Goal: Information Seeking & Learning: Learn about a topic

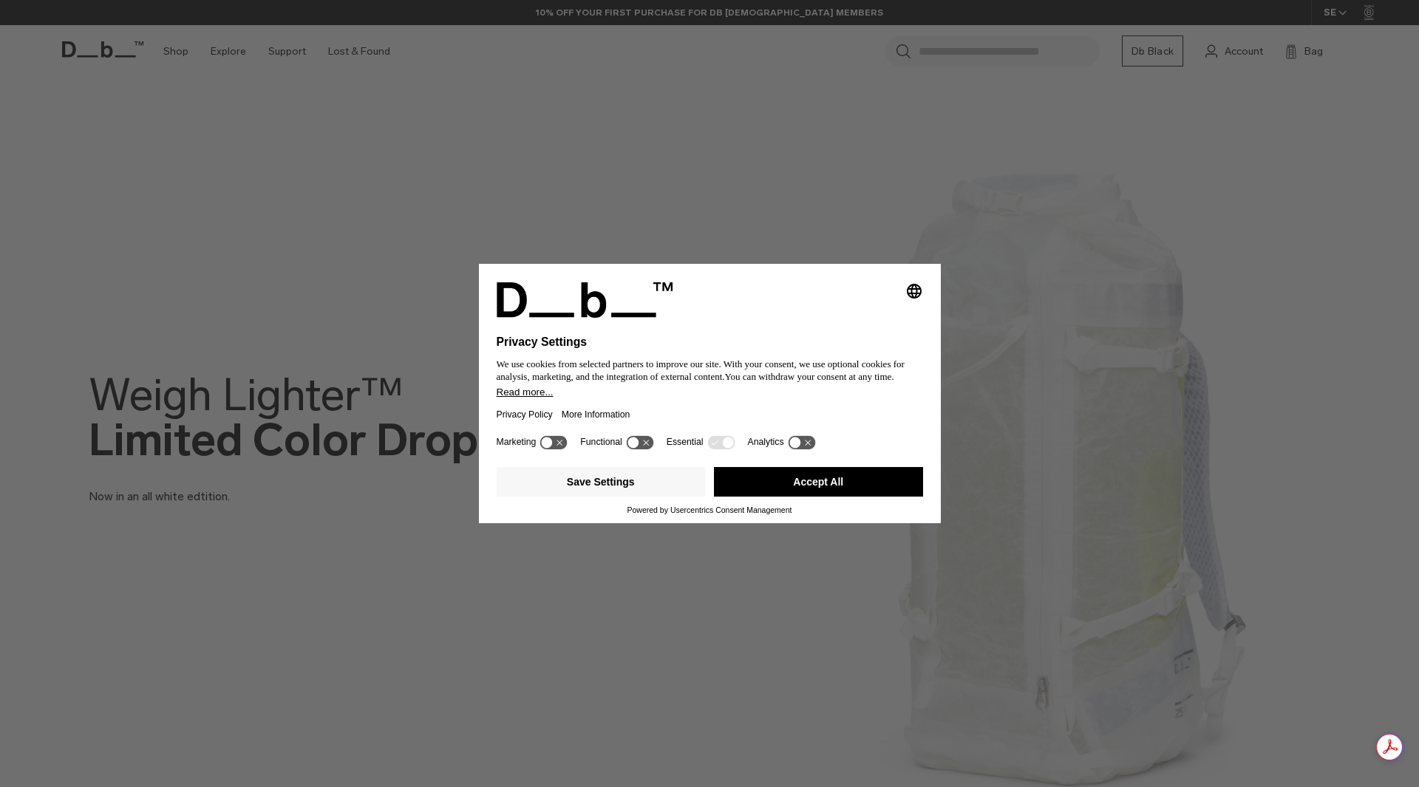
click at [836, 481] on button "Accept All" at bounding box center [818, 482] width 209 height 30
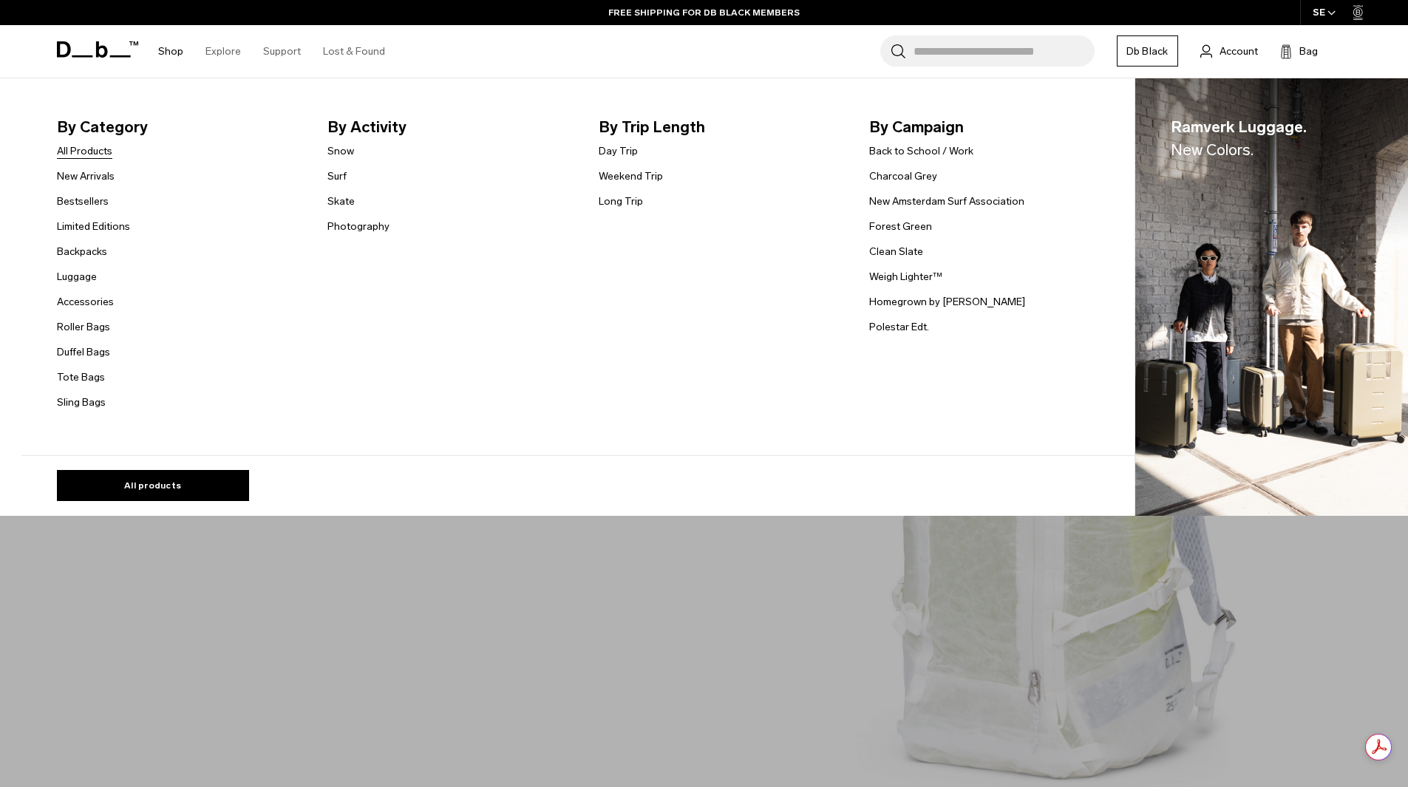
click at [75, 146] on link "All Products" at bounding box center [84, 151] width 55 height 16
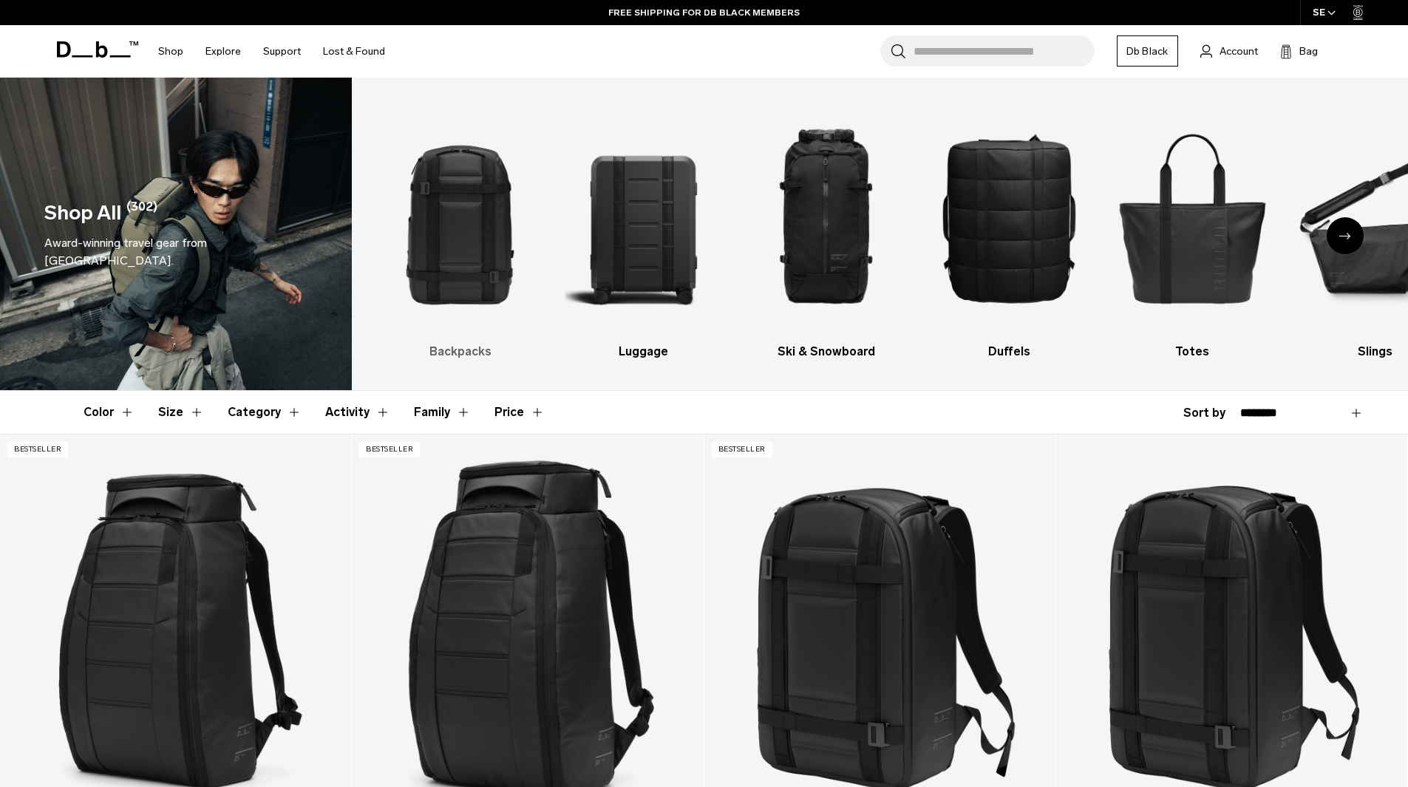
click at [437, 222] on img "1 / 10" at bounding box center [459, 218] width 157 height 236
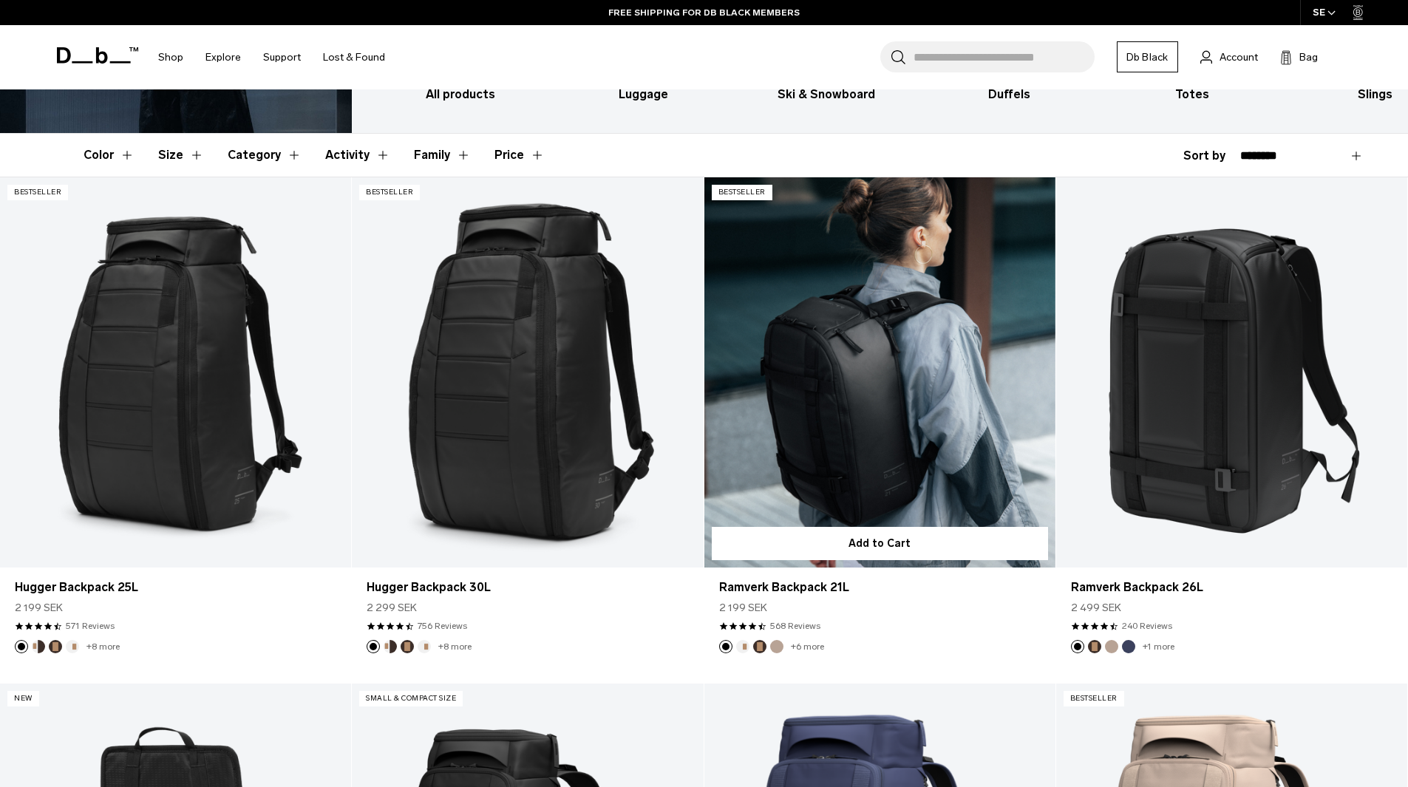
scroll to position [296, 0]
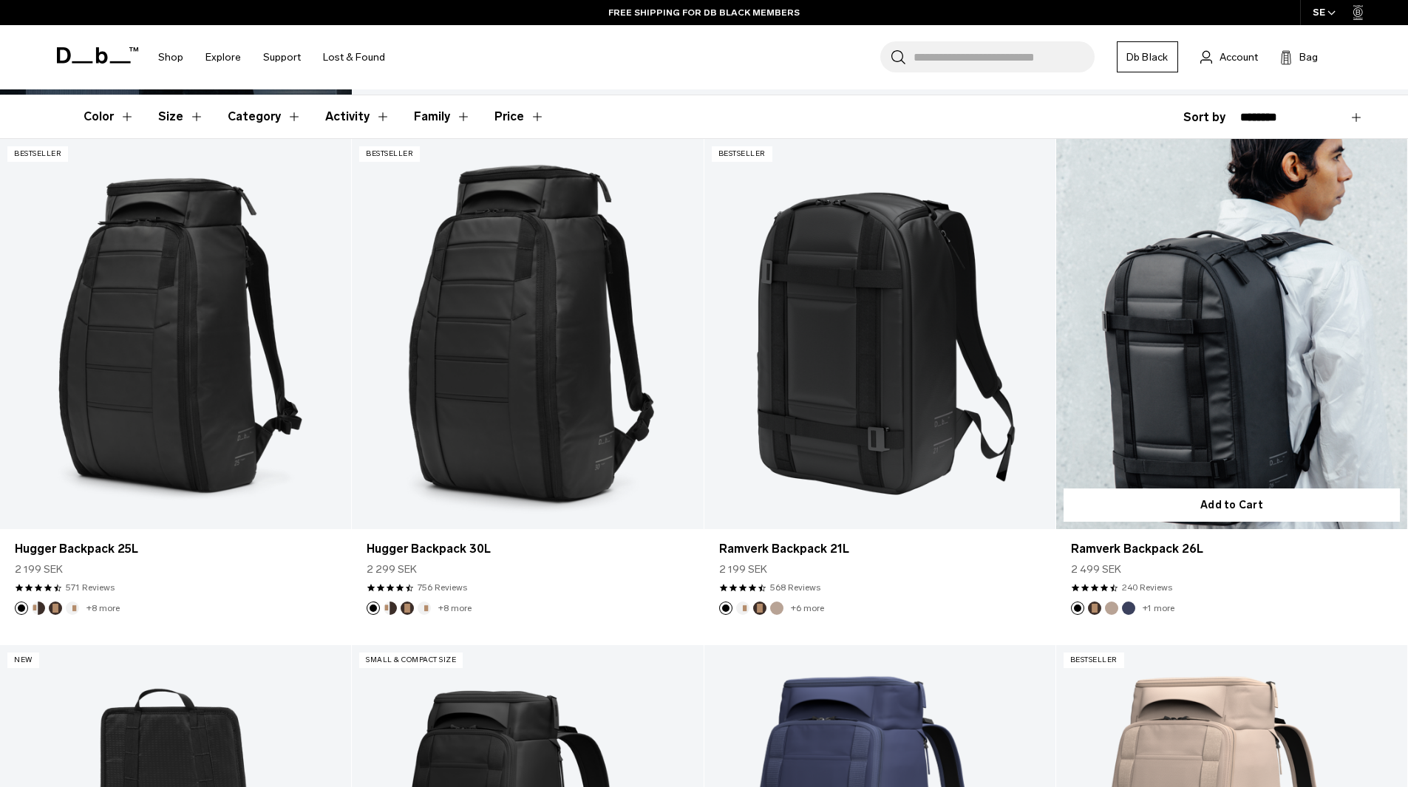
click at [1155, 367] on link "Ramverk Backpack 26L" at bounding box center [1231, 334] width 351 height 390
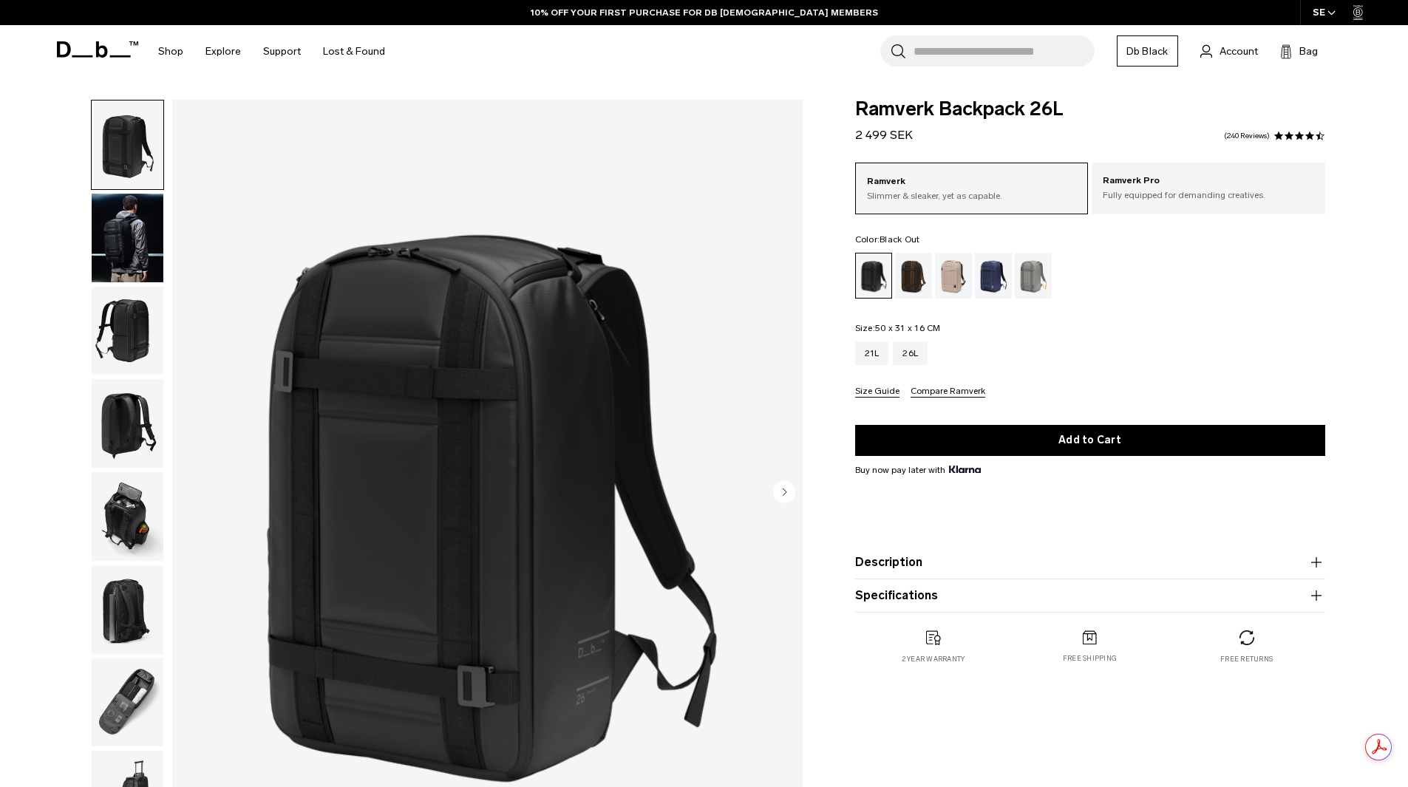
click at [119, 681] on img "button" at bounding box center [128, 702] width 72 height 89
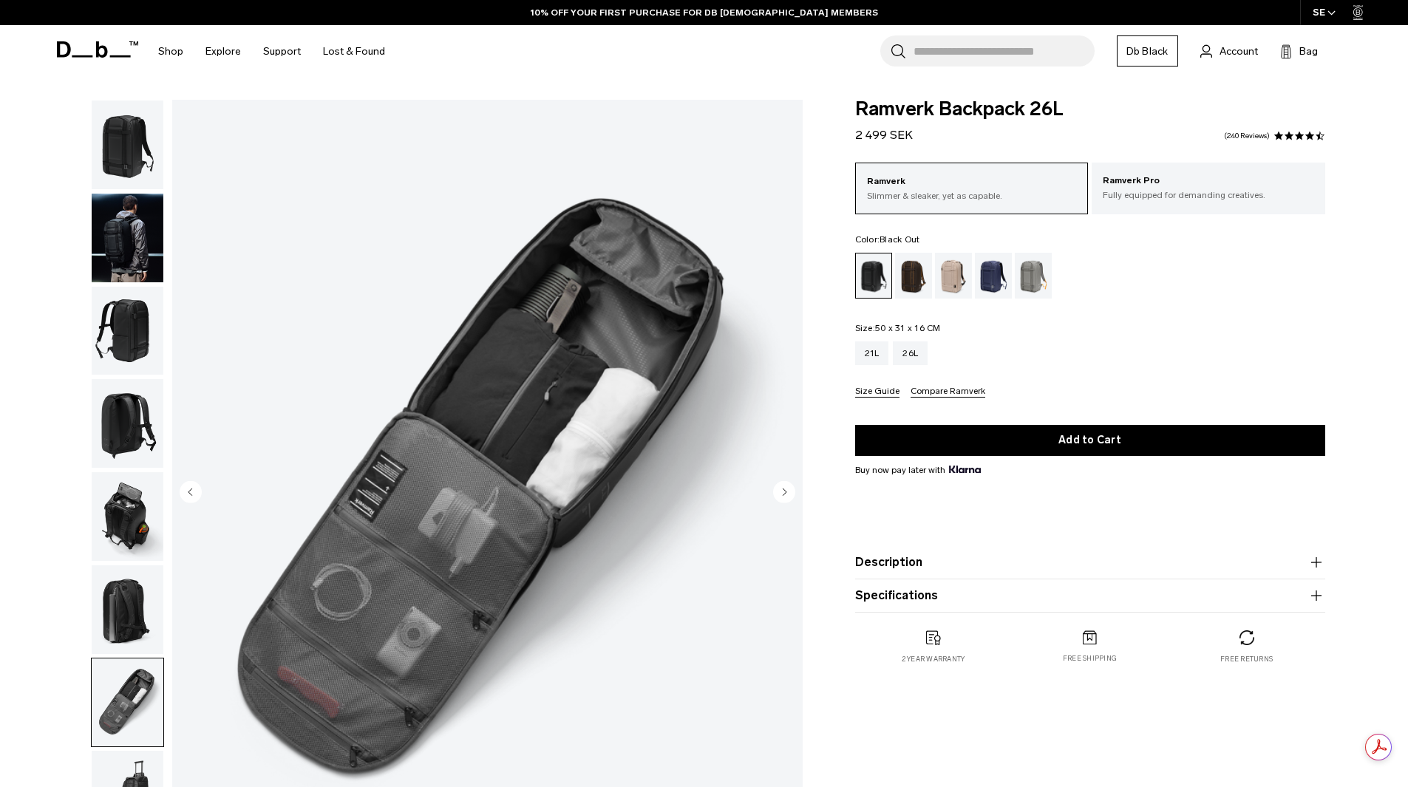
click at [129, 535] on img "button" at bounding box center [128, 516] width 72 height 89
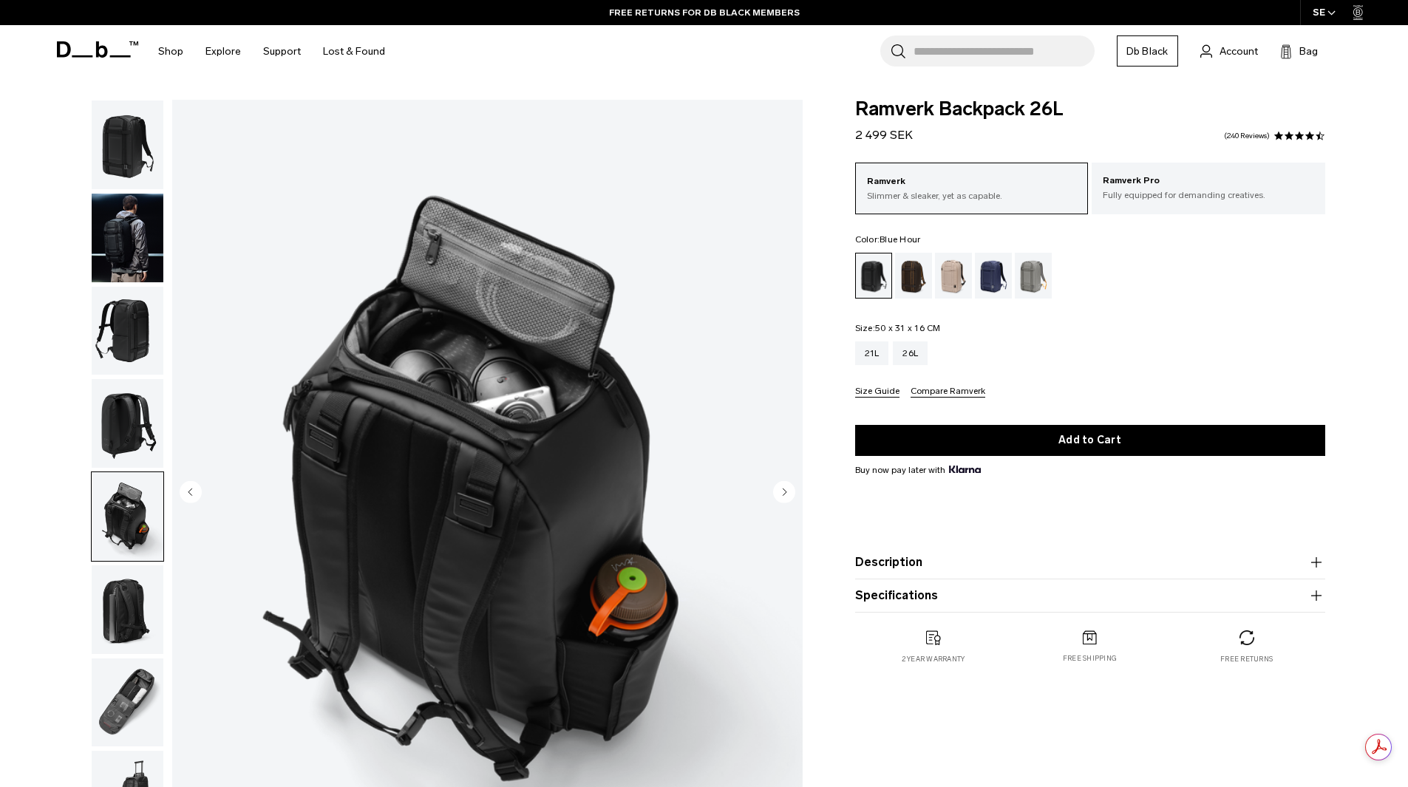
click at [987, 276] on div "Blue Hour" at bounding box center [994, 276] width 38 height 46
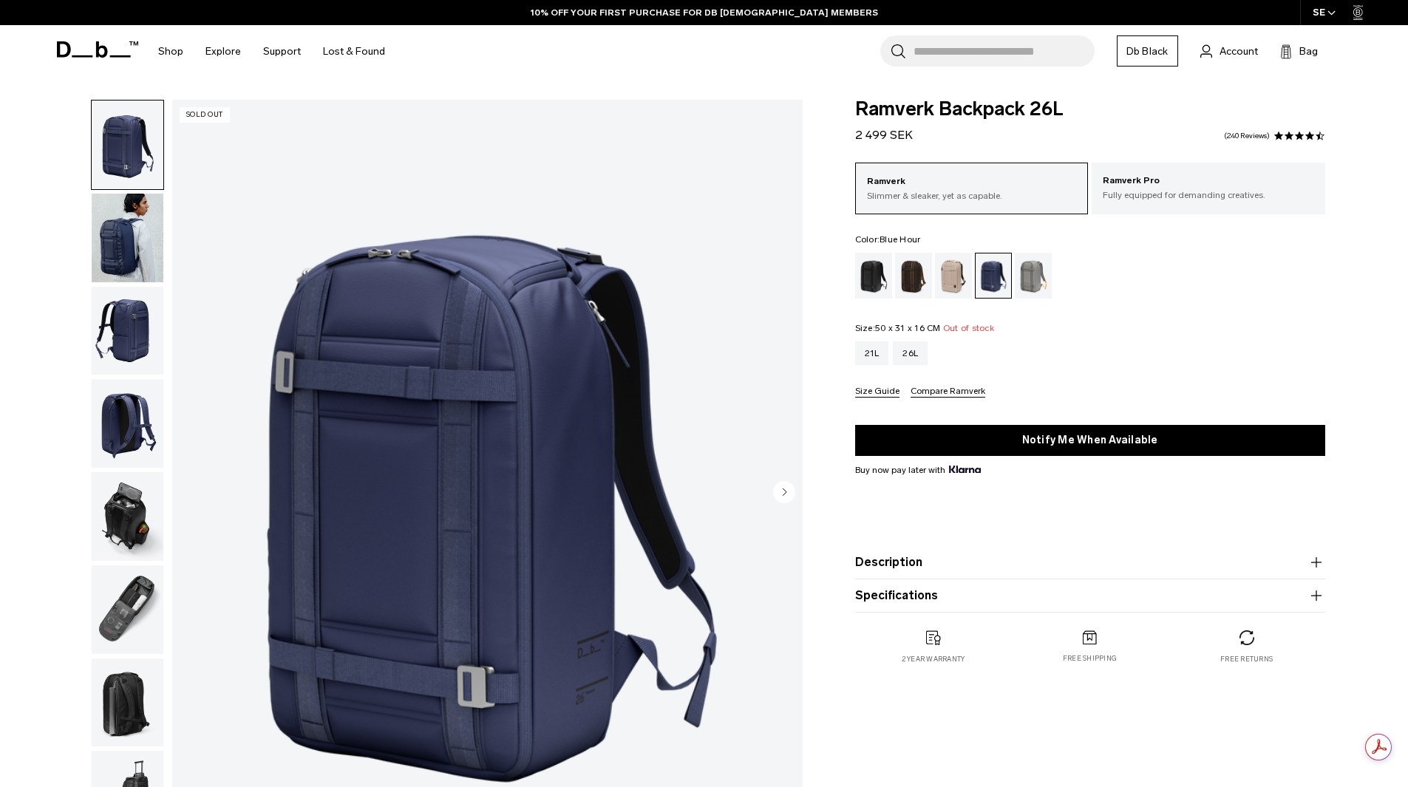
click at [787, 496] on circle "Next slide" at bounding box center [784, 491] width 22 height 22
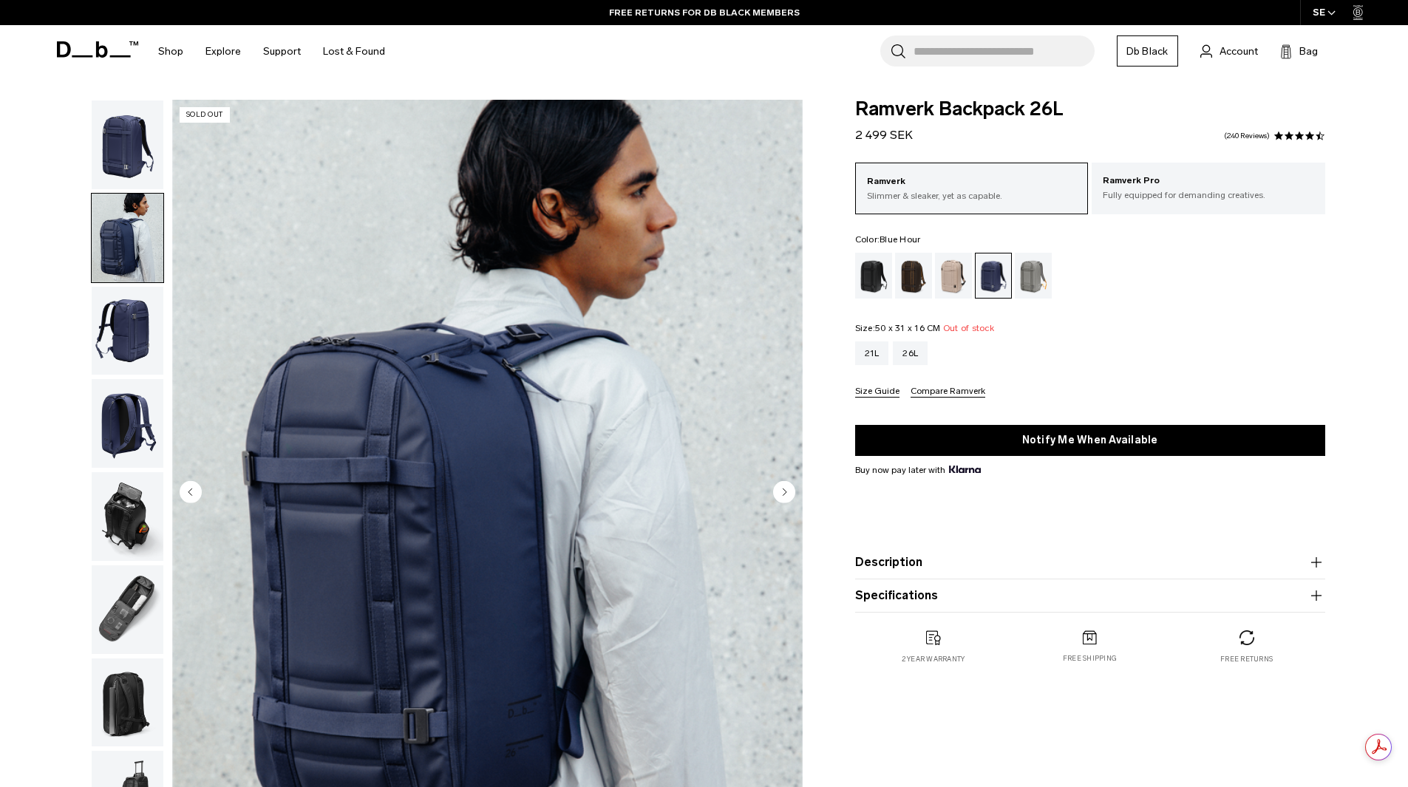
click at [787, 494] on circle "Next slide" at bounding box center [784, 491] width 22 height 22
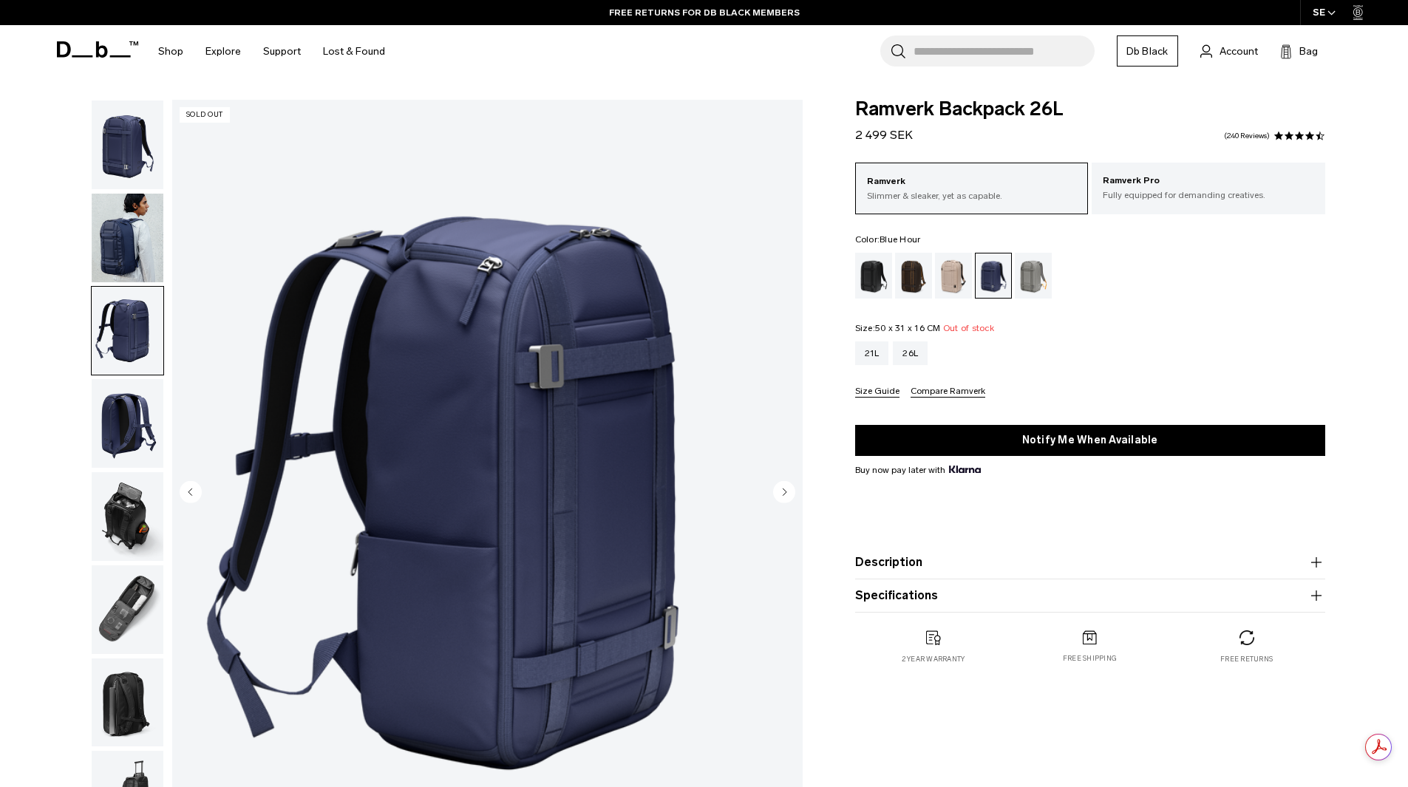
click at [787, 494] on circle "Next slide" at bounding box center [784, 491] width 22 height 22
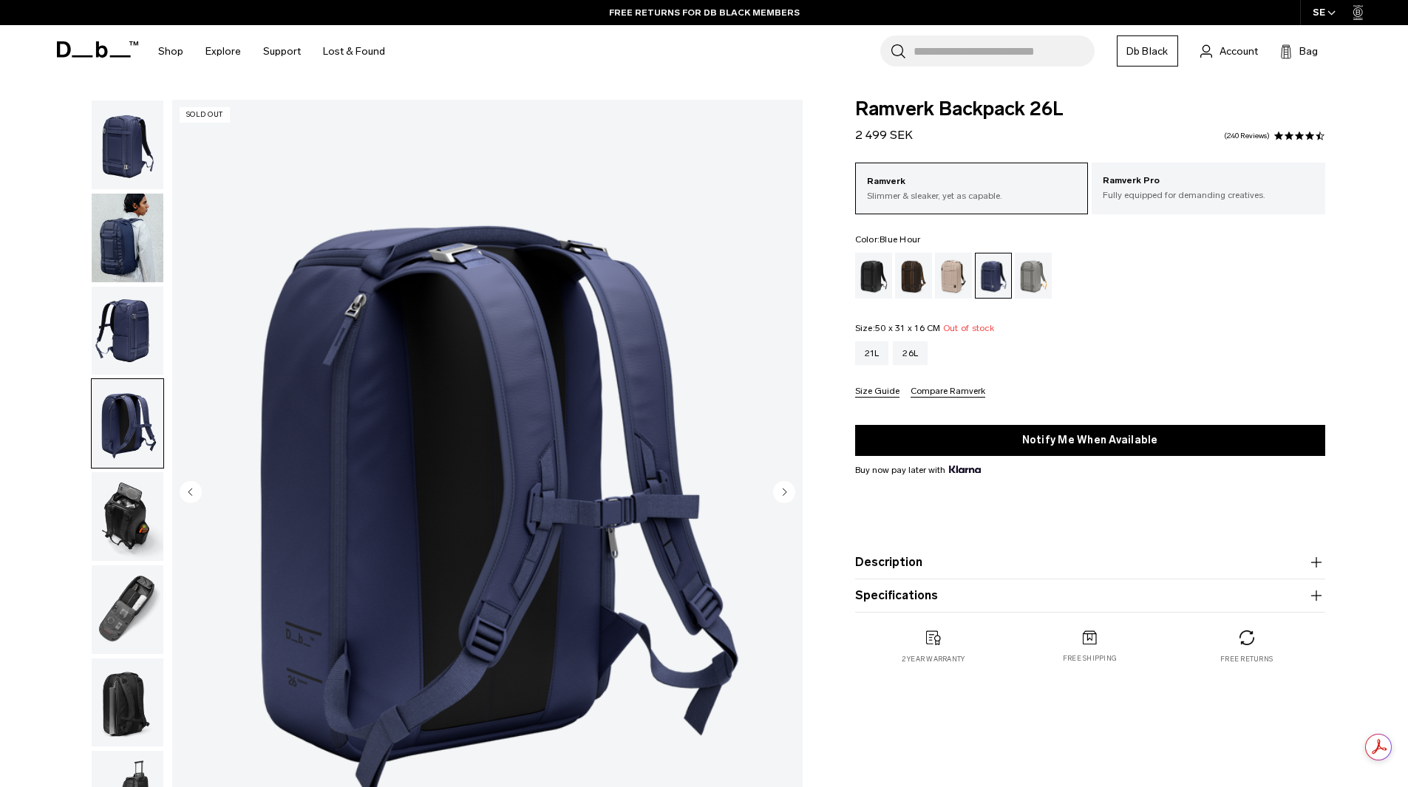
click at [787, 494] on circle "Next slide" at bounding box center [784, 491] width 22 height 22
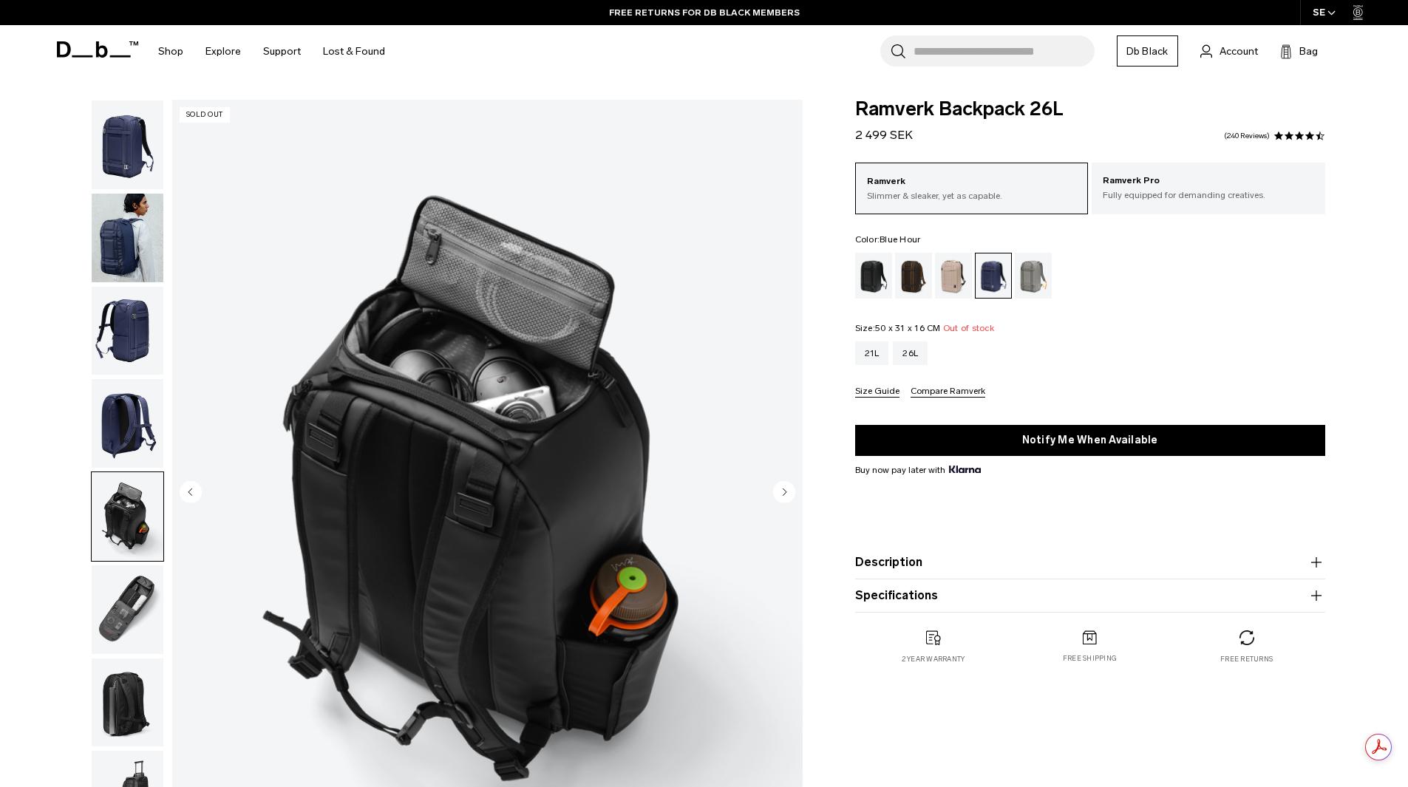
click at [787, 494] on circle "Next slide" at bounding box center [784, 491] width 22 height 22
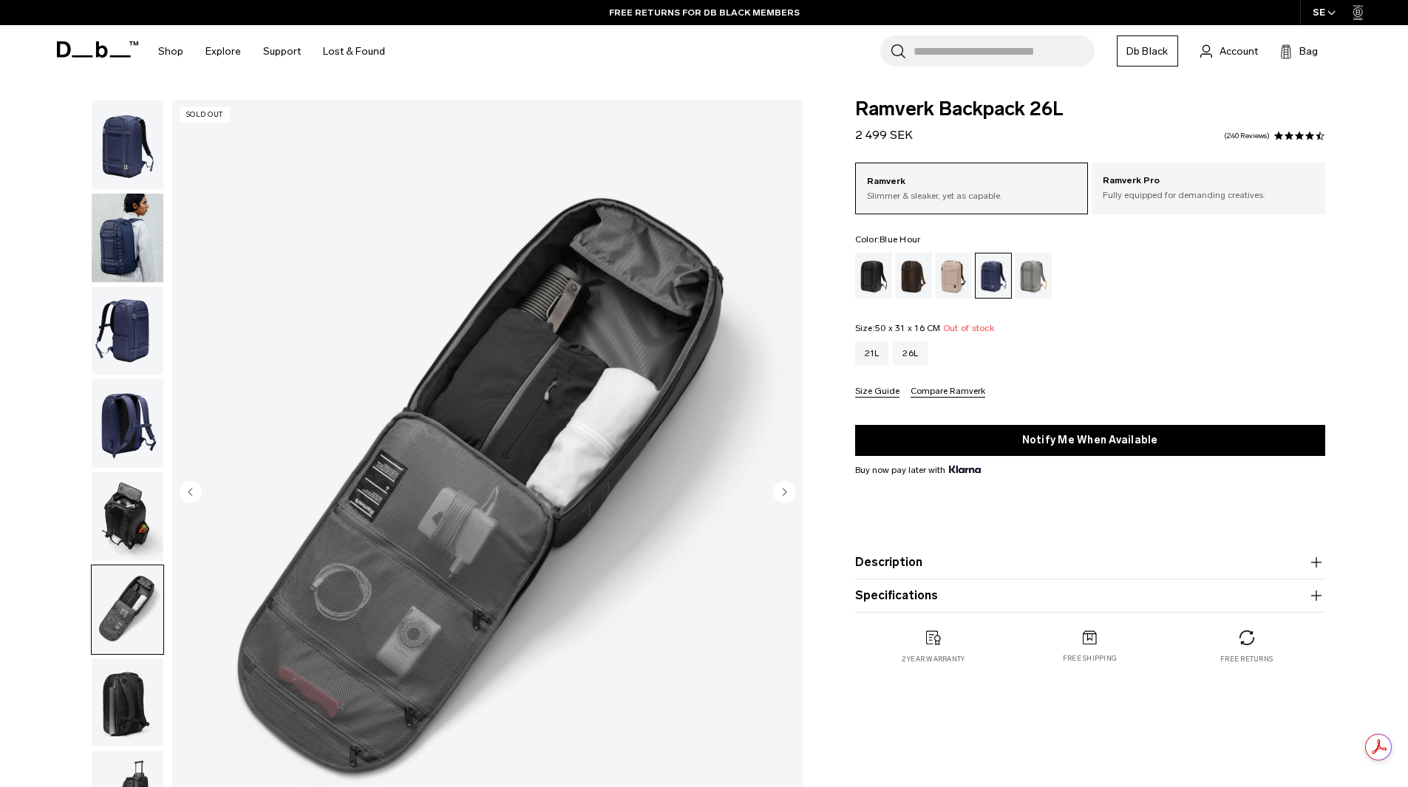
click at [787, 494] on circle "Next slide" at bounding box center [784, 491] width 22 height 22
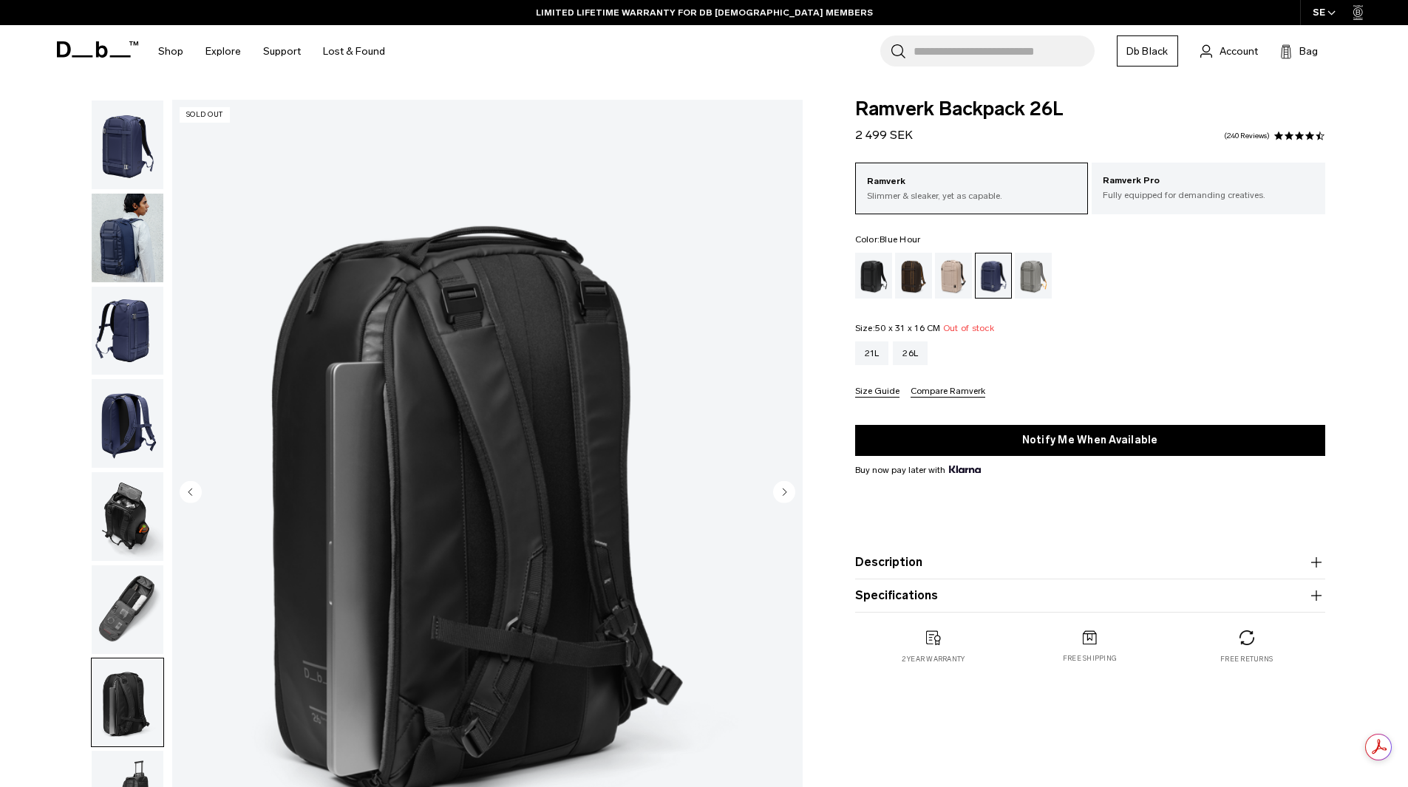
click at [787, 494] on circle "Next slide" at bounding box center [784, 491] width 22 height 22
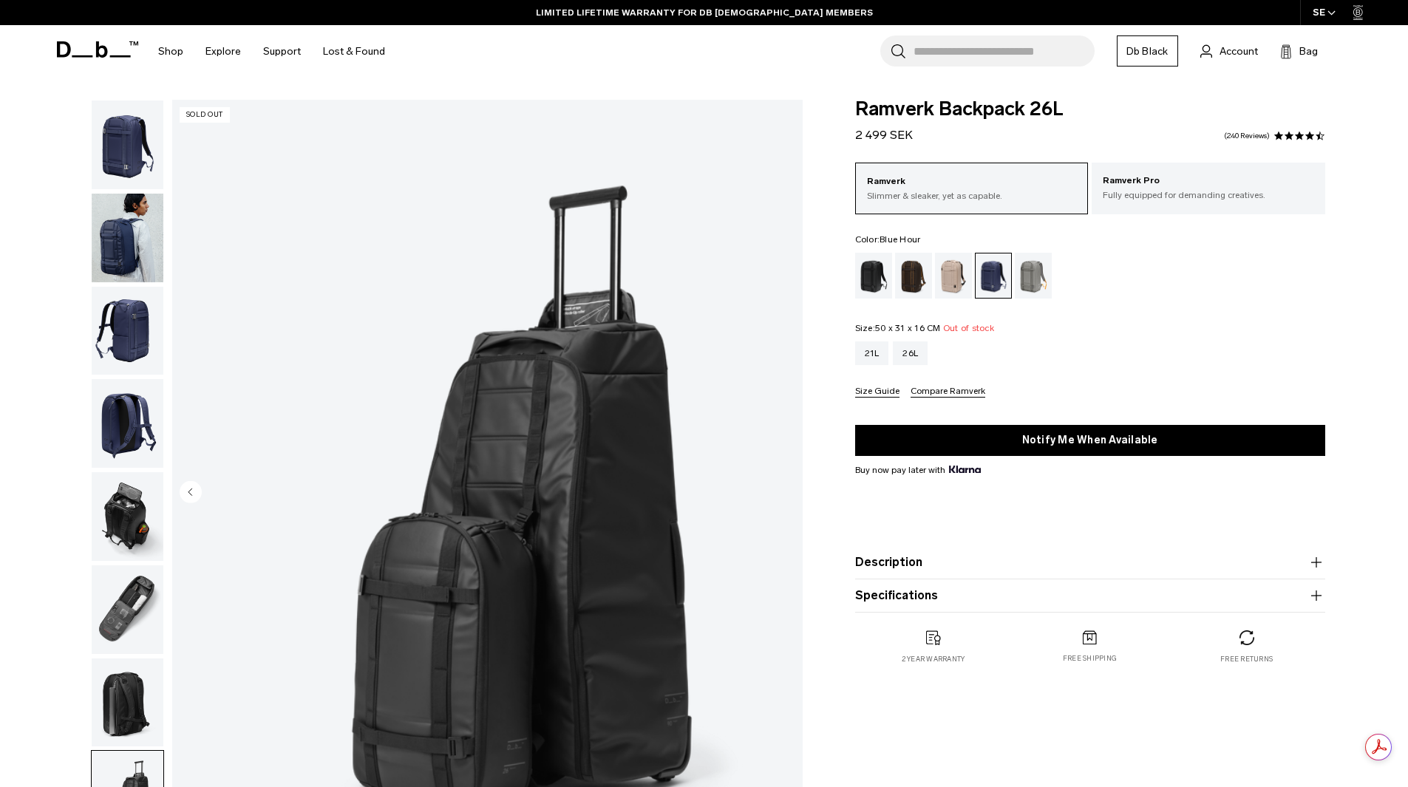
click at [787, 494] on img "8 / 8" at bounding box center [487, 493] width 630 height 787
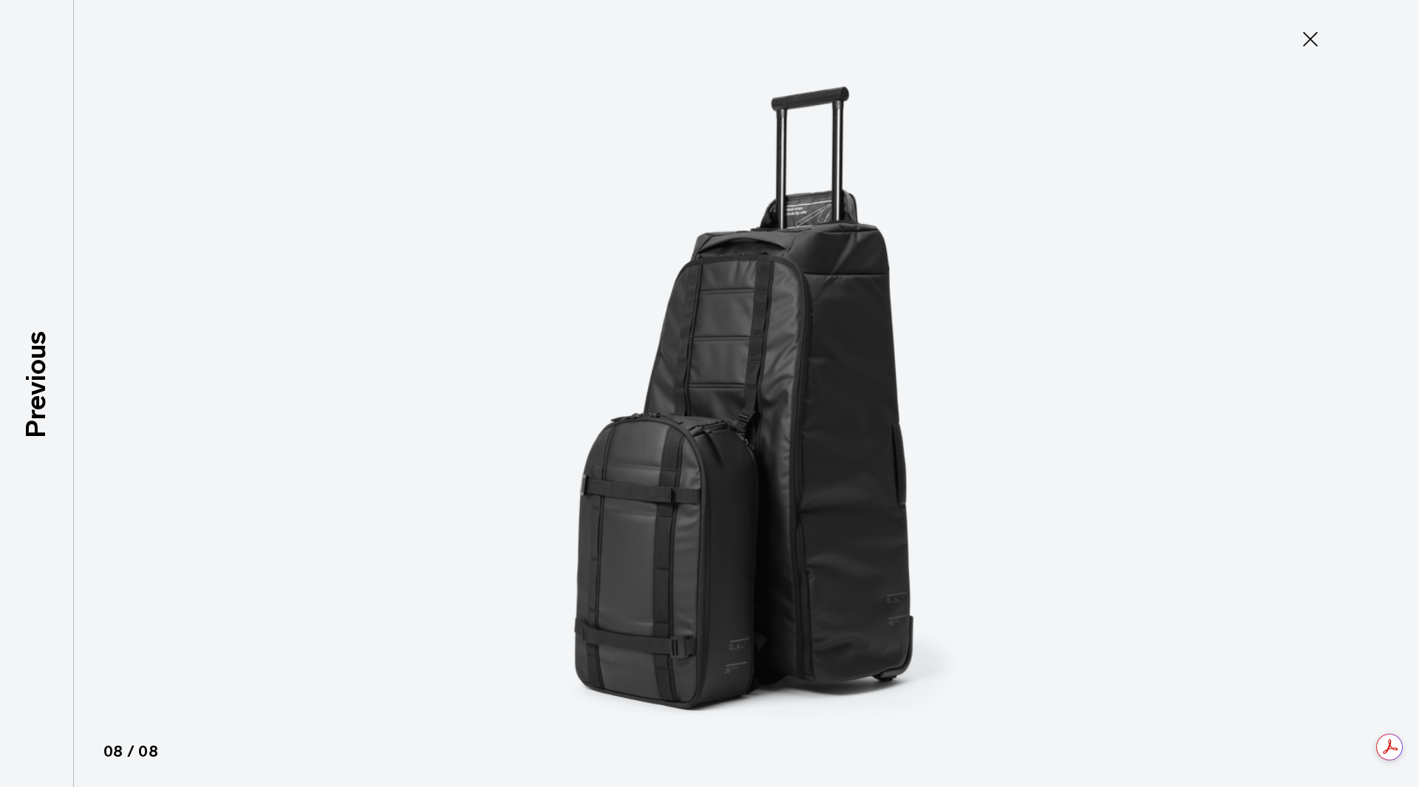
click at [1315, 30] on icon at bounding box center [1310, 39] width 24 height 24
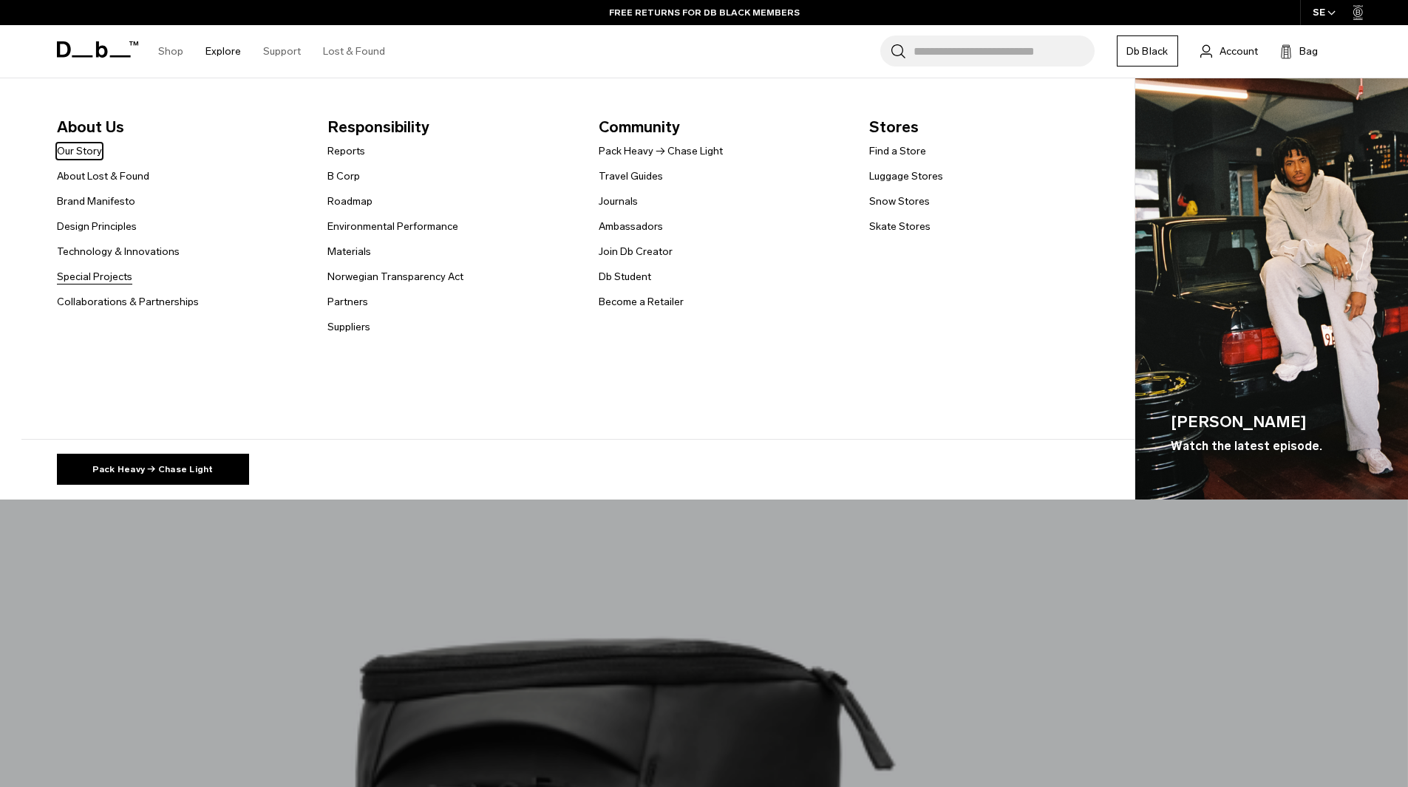
click at [118, 275] on link "Special Projects" at bounding box center [94, 277] width 75 height 16
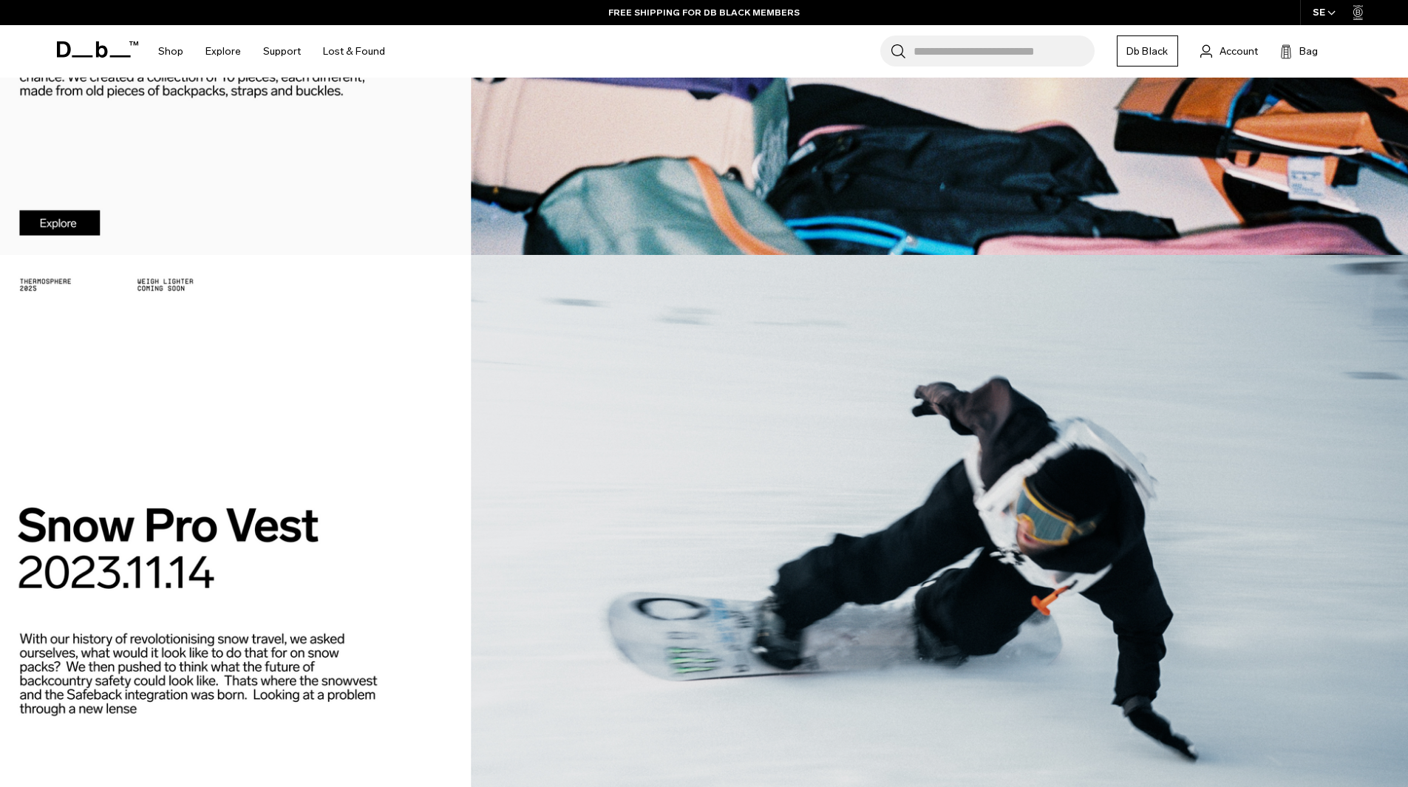
scroll to position [1530, 0]
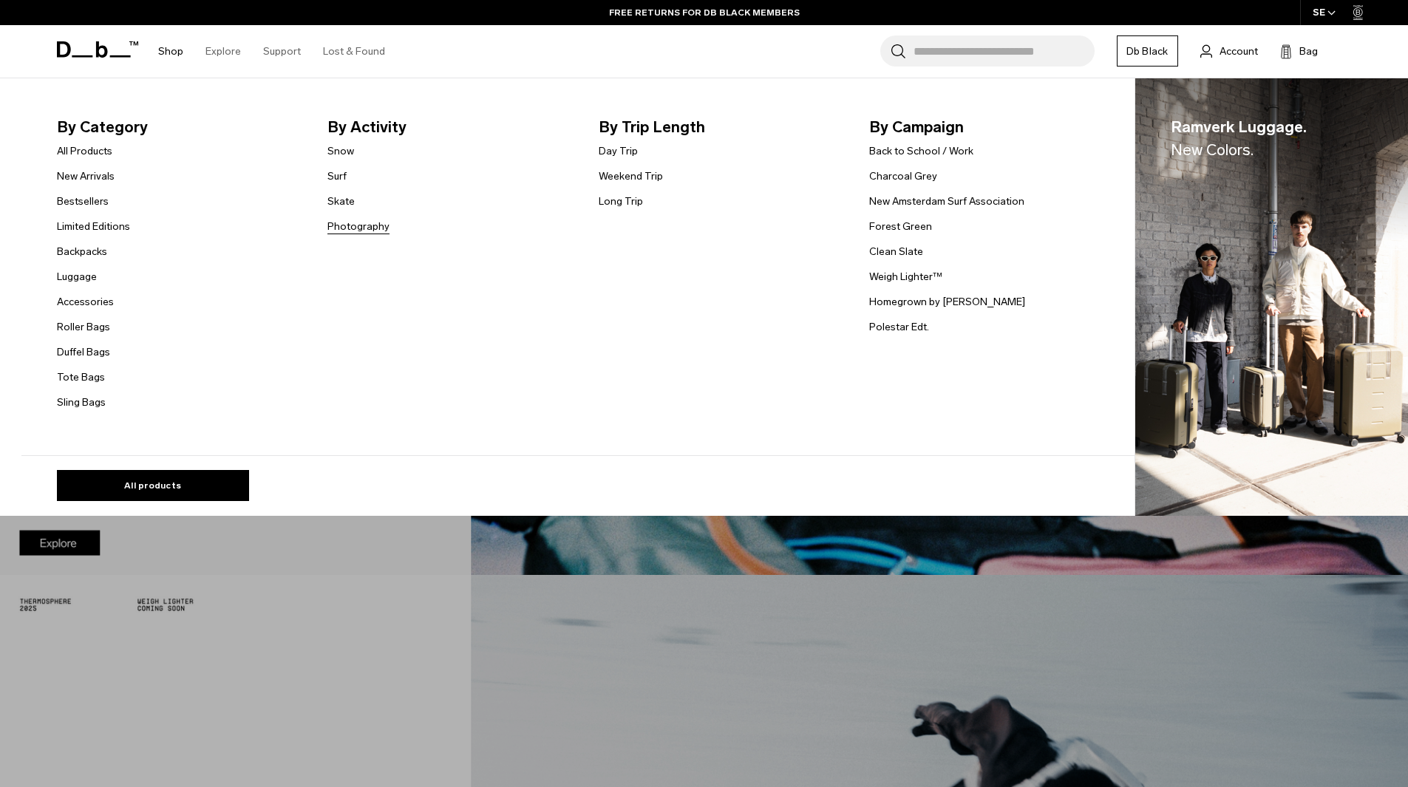
click at [356, 225] on link "Photography" at bounding box center [358, 227] width 62 height 16
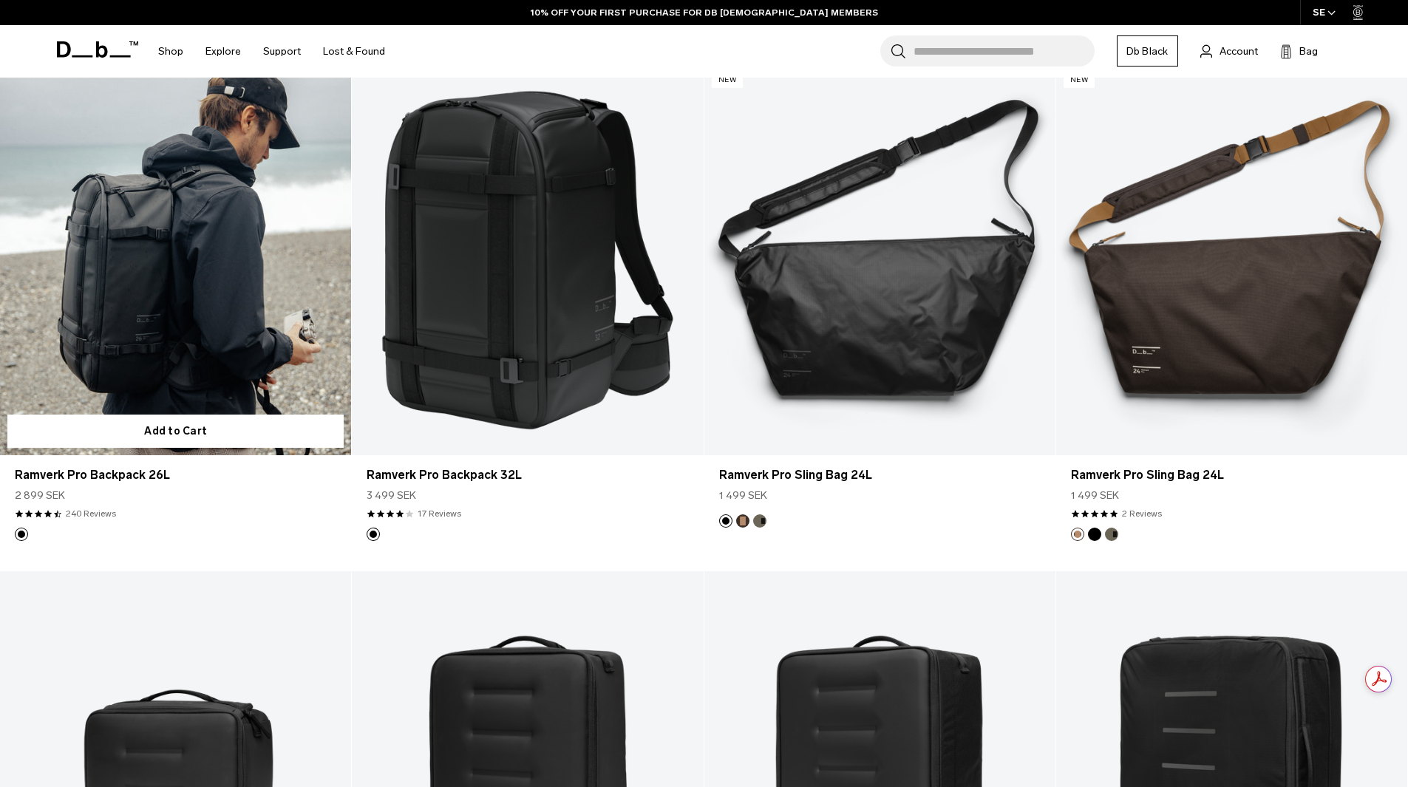
click at [146, 344] on link "Ramverk Pro Backpack 26L" at bounding box center [175, 260] width 351 height 390
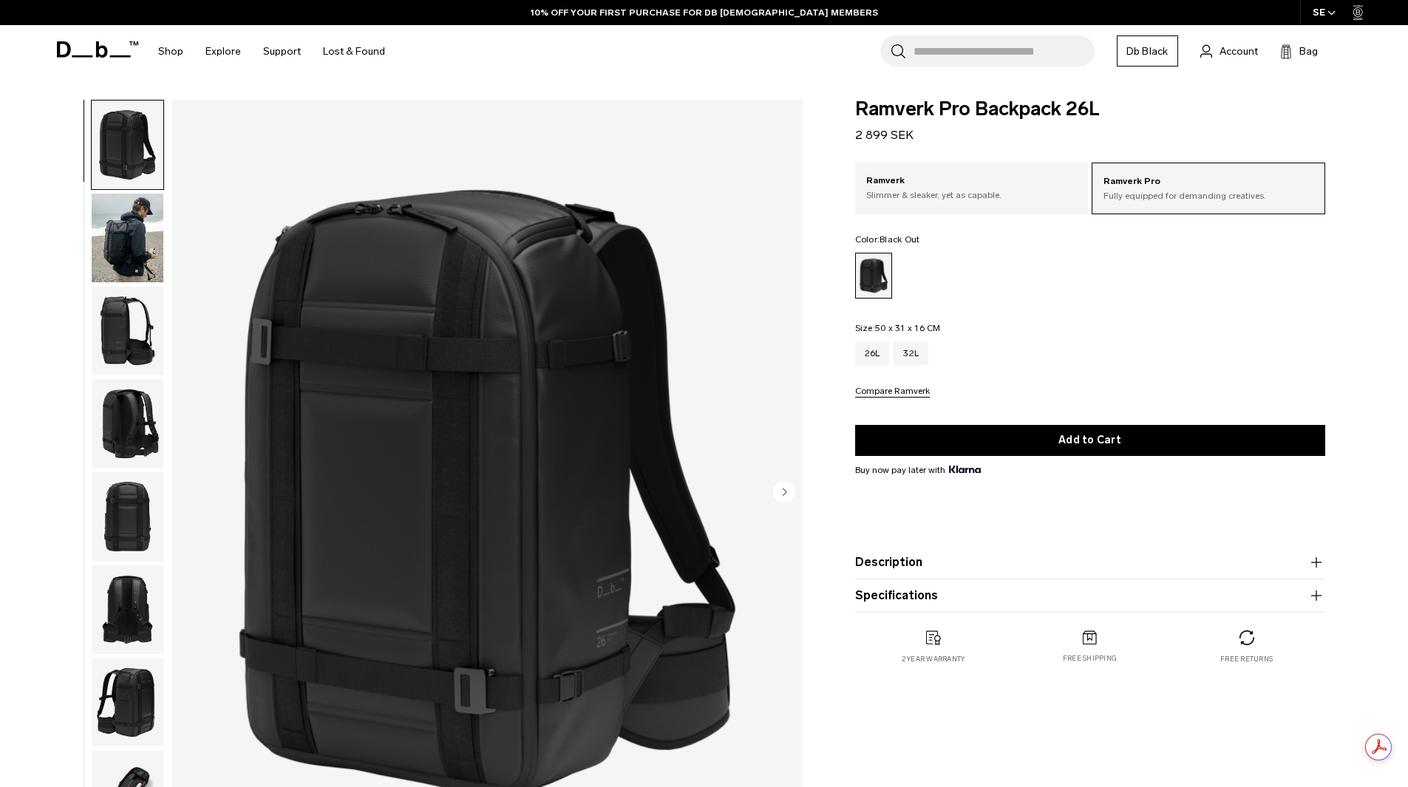
click at [785, 488] on circle "Next slide" at bounding box center [784, 491] width 22 height 22
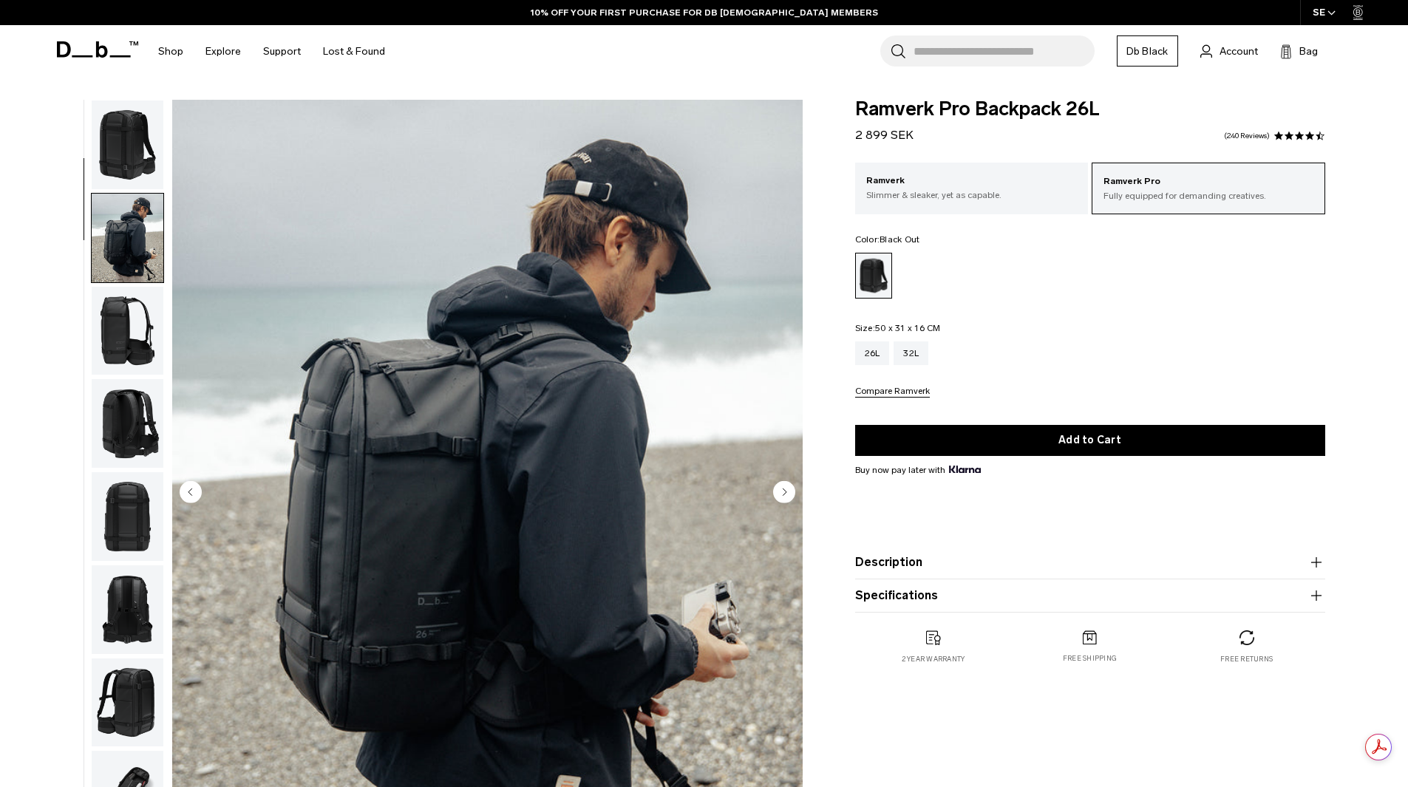
scroll to position [93, 0]
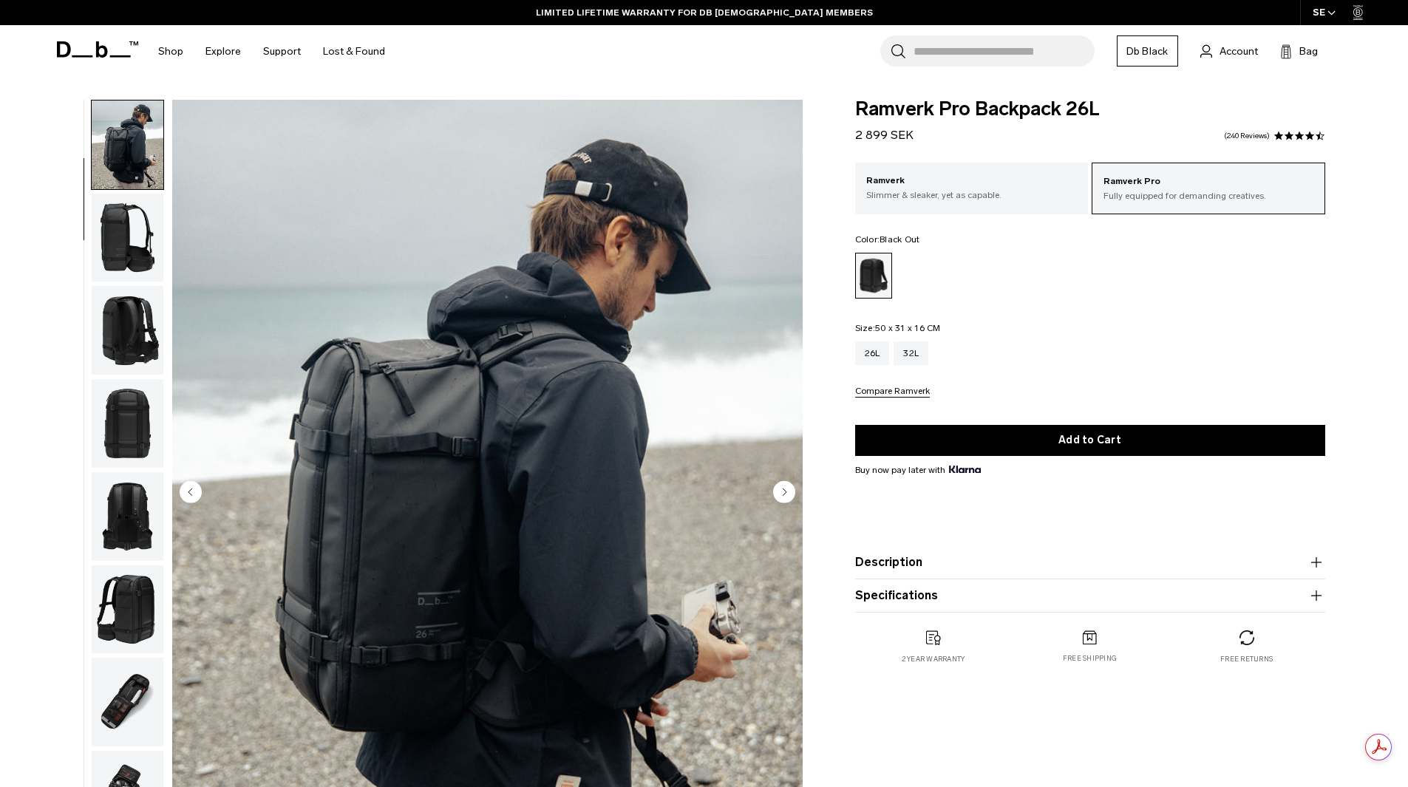
click at [788, 484] on circle "Next slide" at bounding box center [784, 491] width 22 height 22
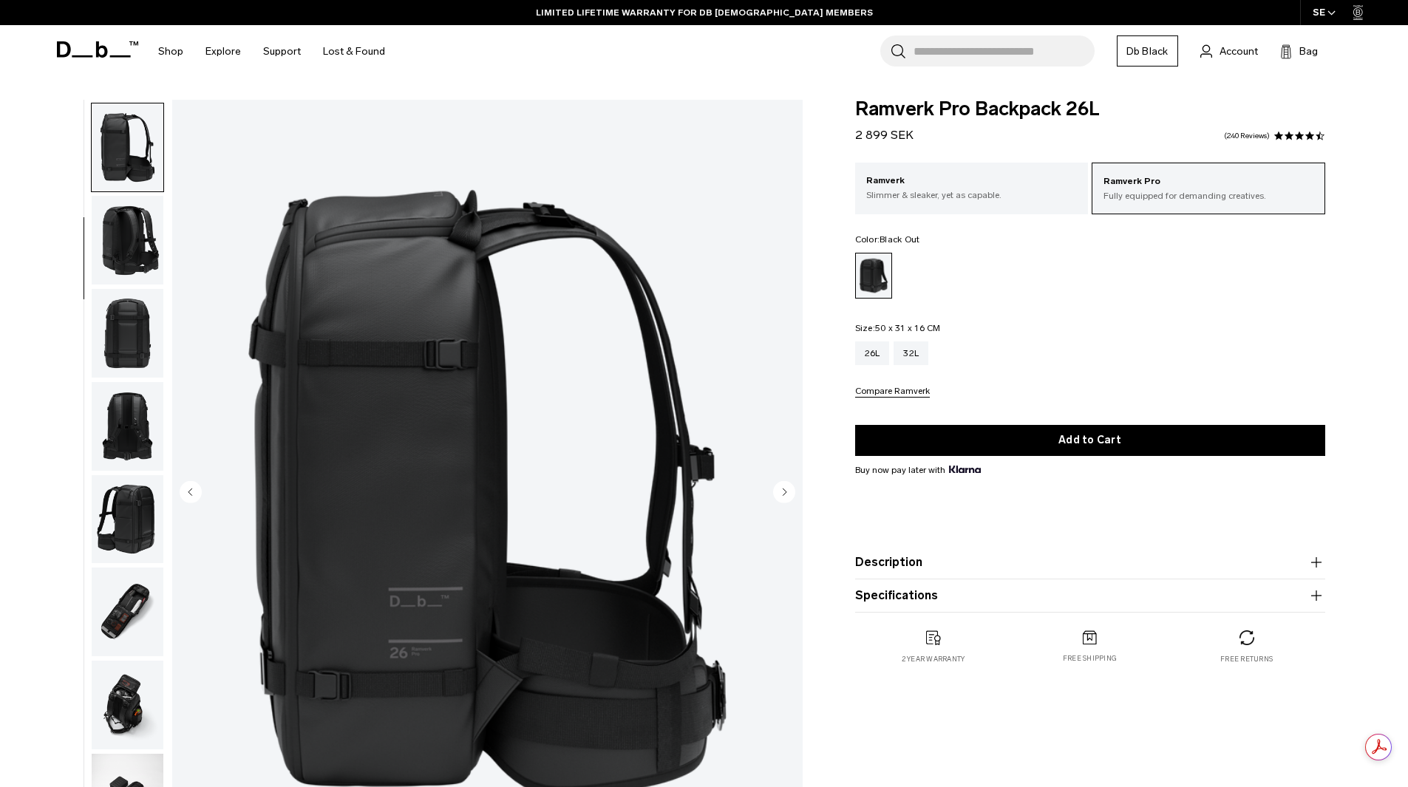
scroll to position [186, 0]
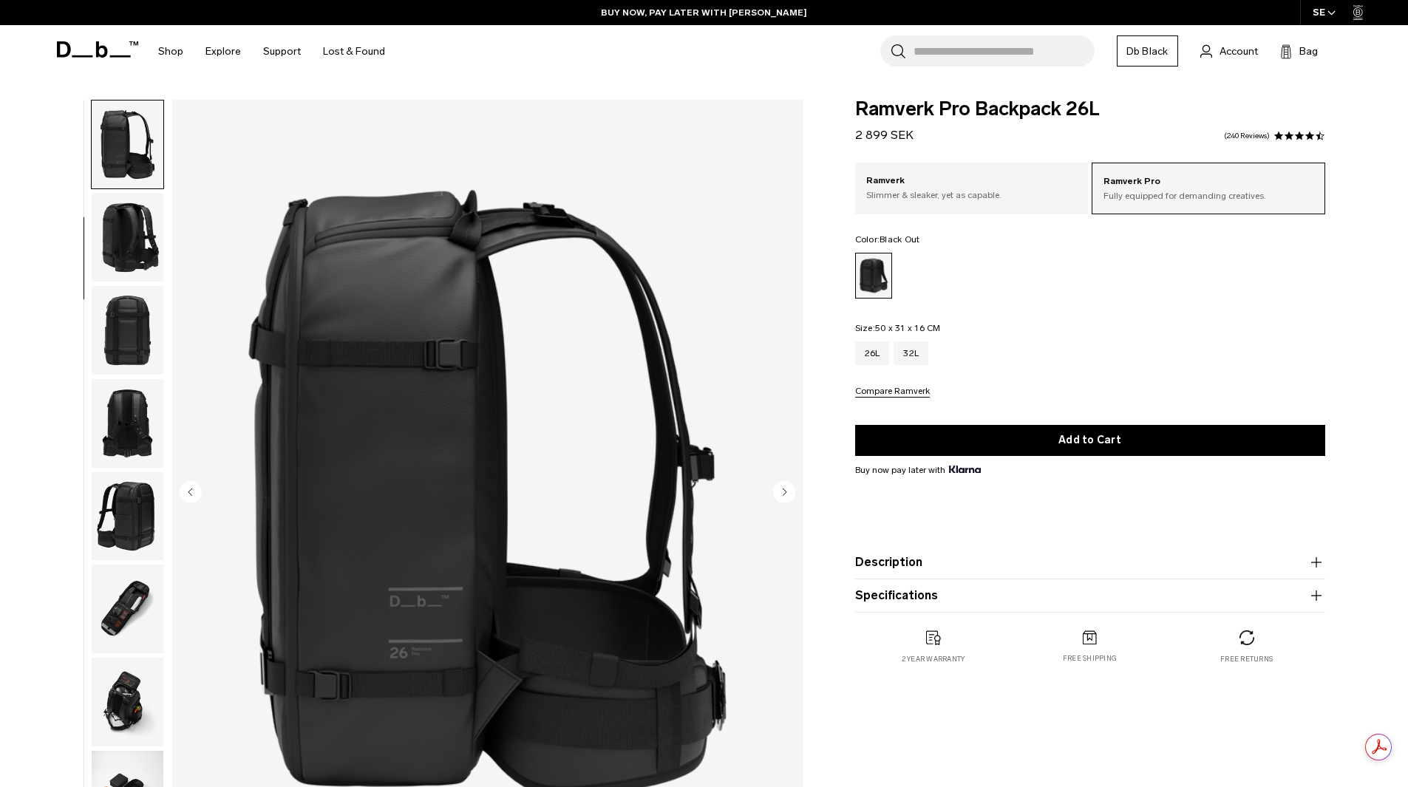
click at [788, 494] on circle "Next slide" at bounding box center [784, 491] width 22 height 22
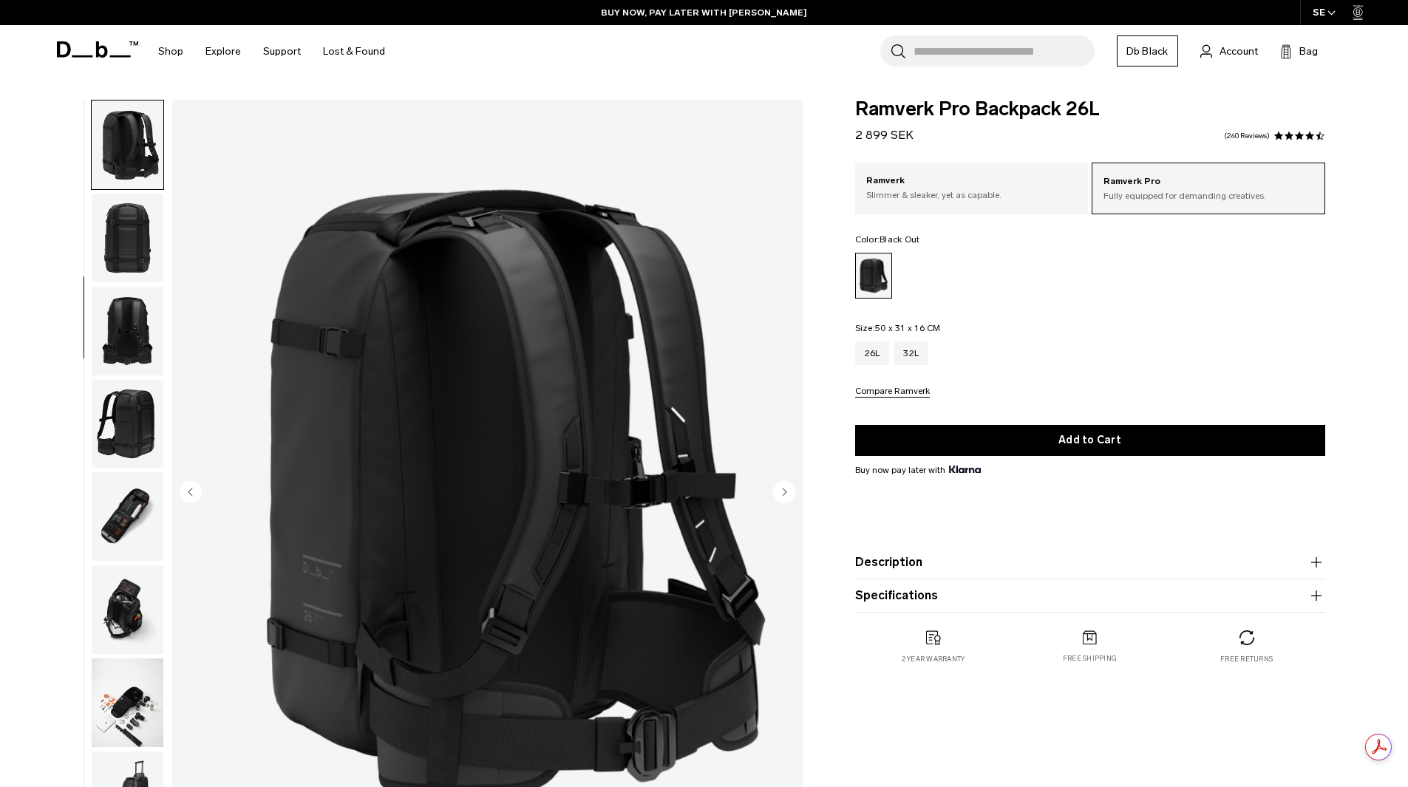
click at [788, 494] on circle "Next slide" at bounding box center [784, 491] width 22 height 22
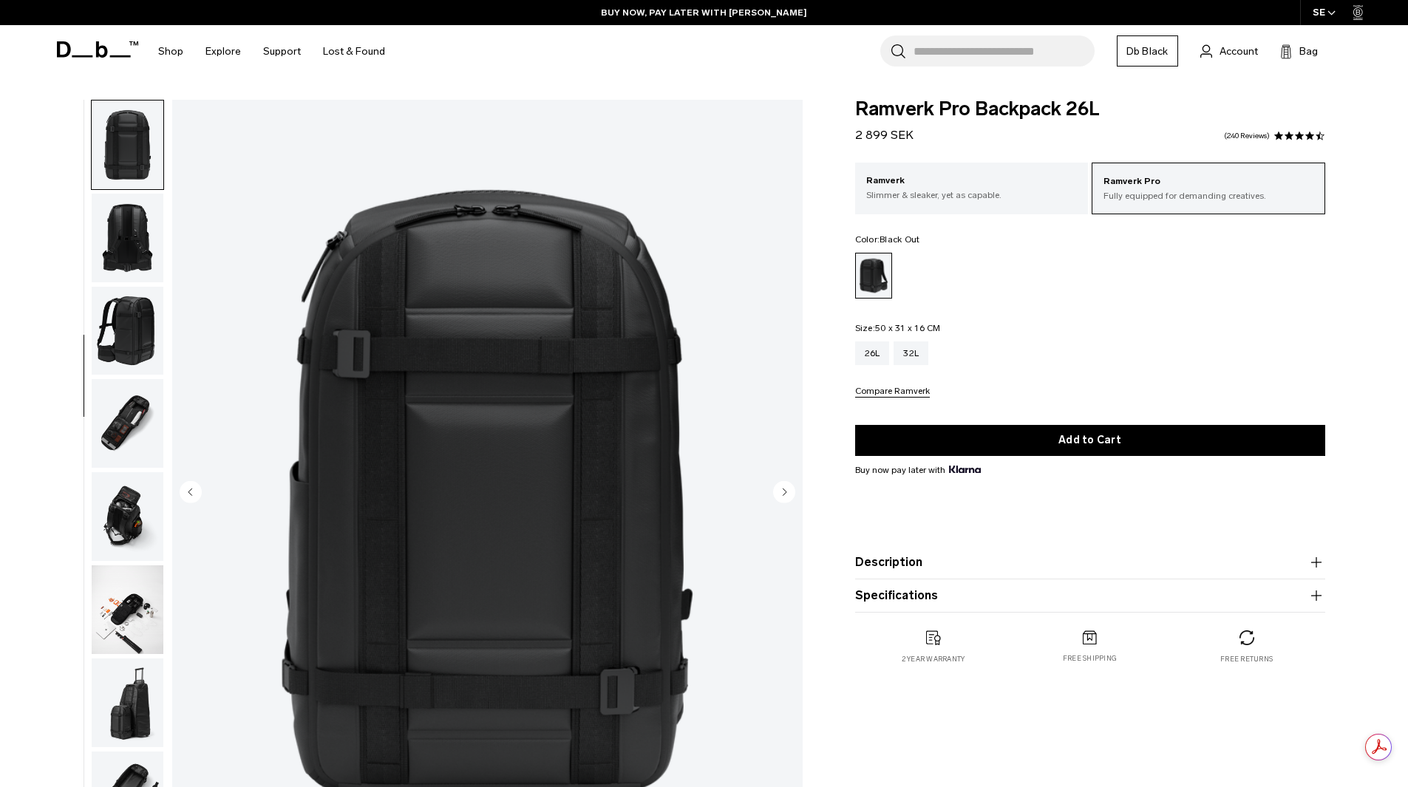
click at [788, 494] on circle "Next slide" at bounding box center [784, 491] width 22 height 22
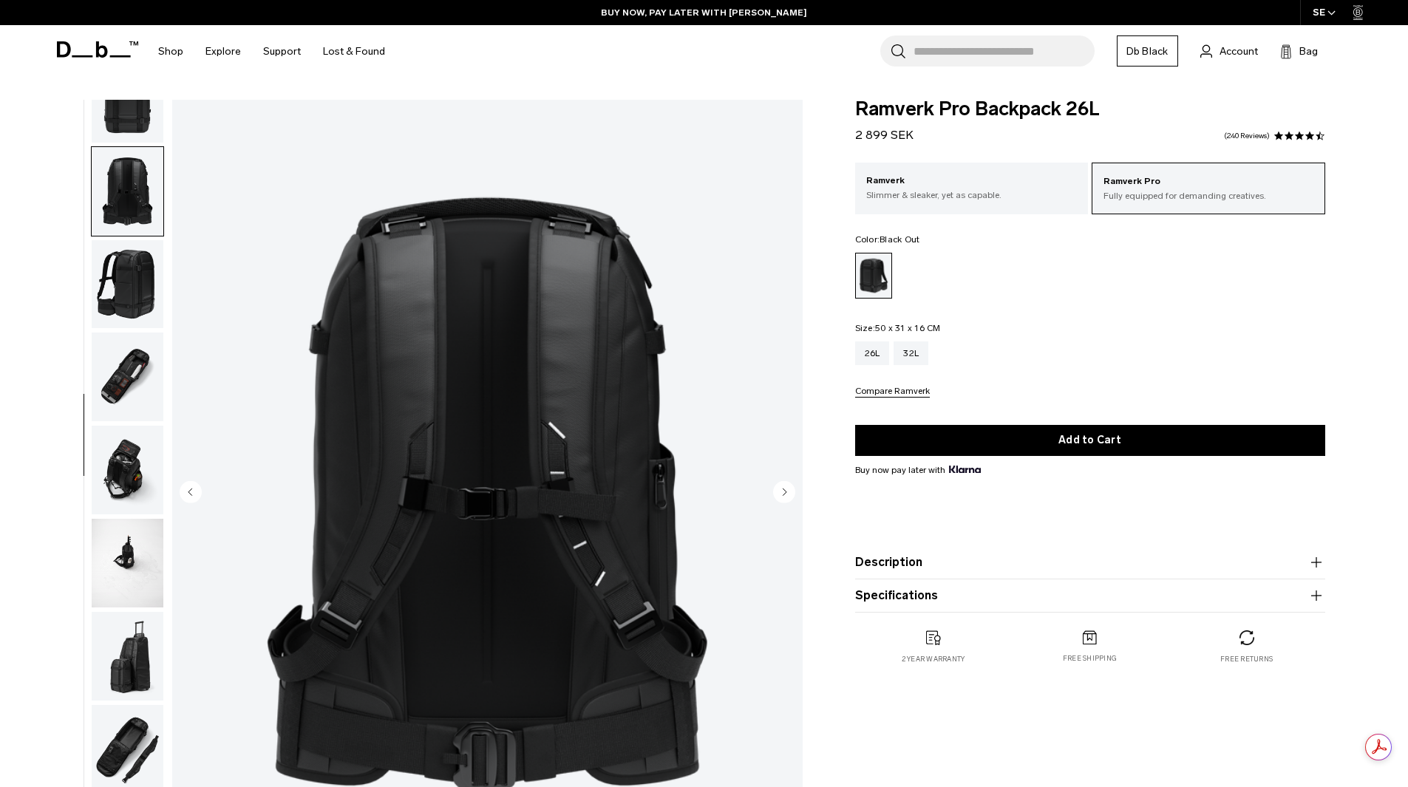
click at [788, 494] on circle "Next slide" at bounding box center [784, 491] width 22 height 22
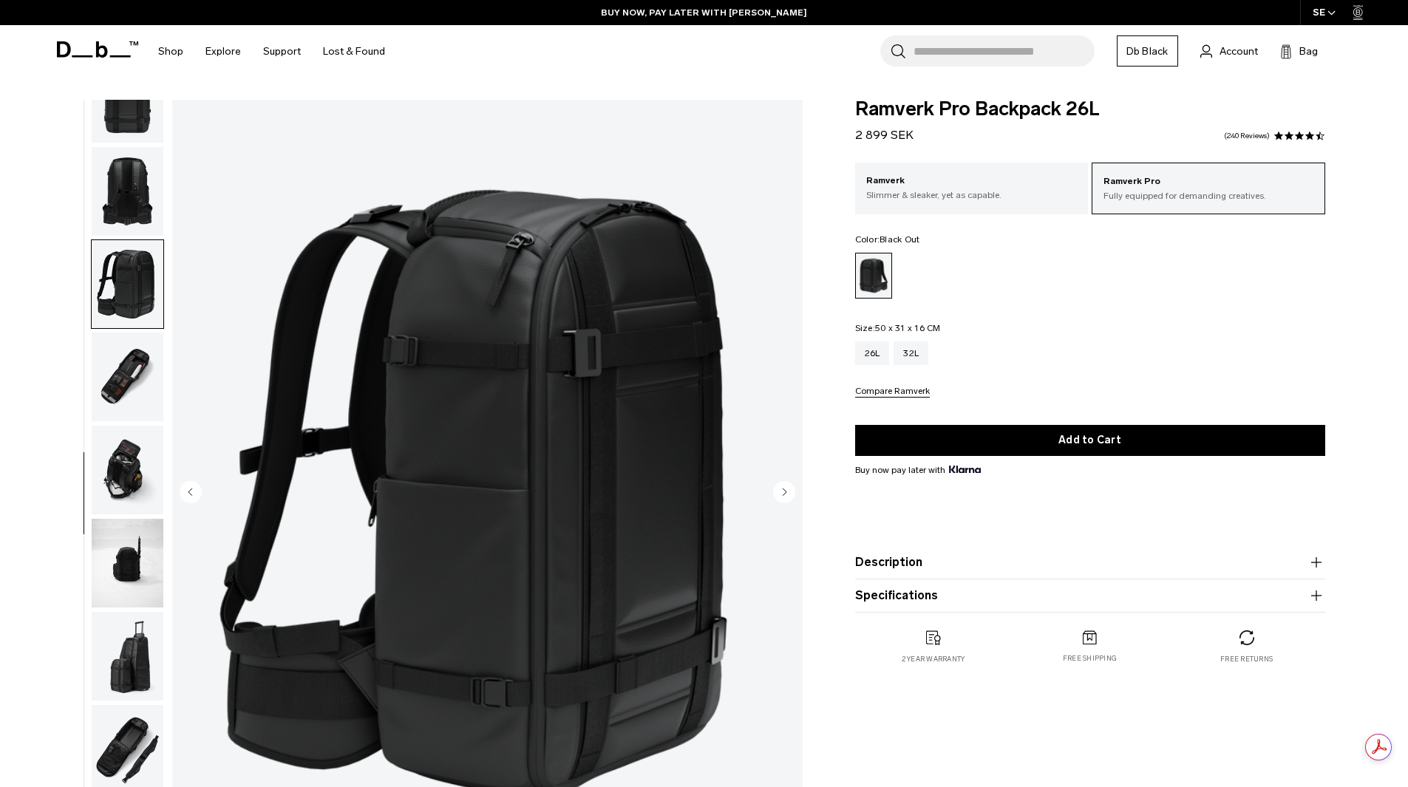
click at [788, 494] on circle "Next slide" at bounding box center [784, 491] width 22 height 22
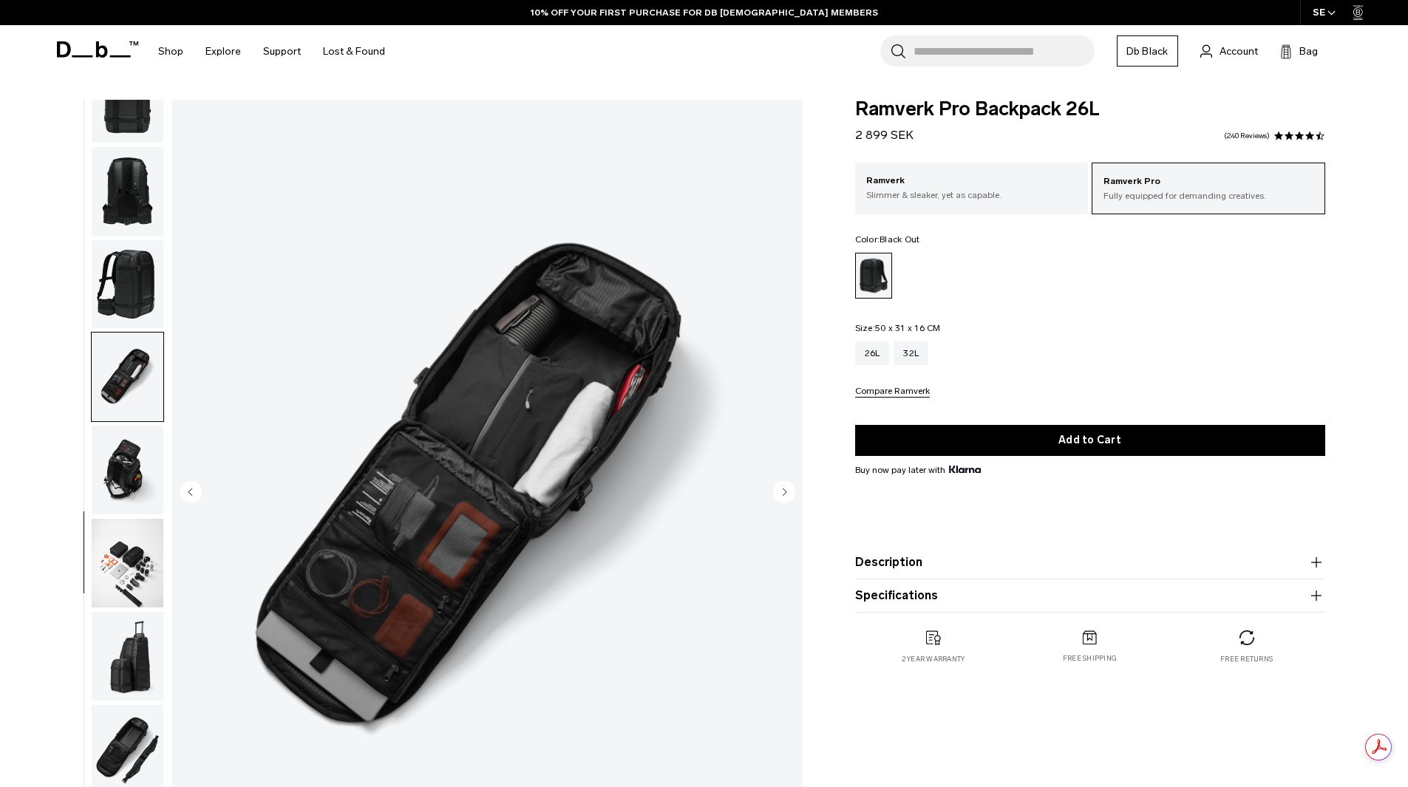
click at [788, 494] on circle "Next slide" at bounding box center [784, 491] width 22 height 22
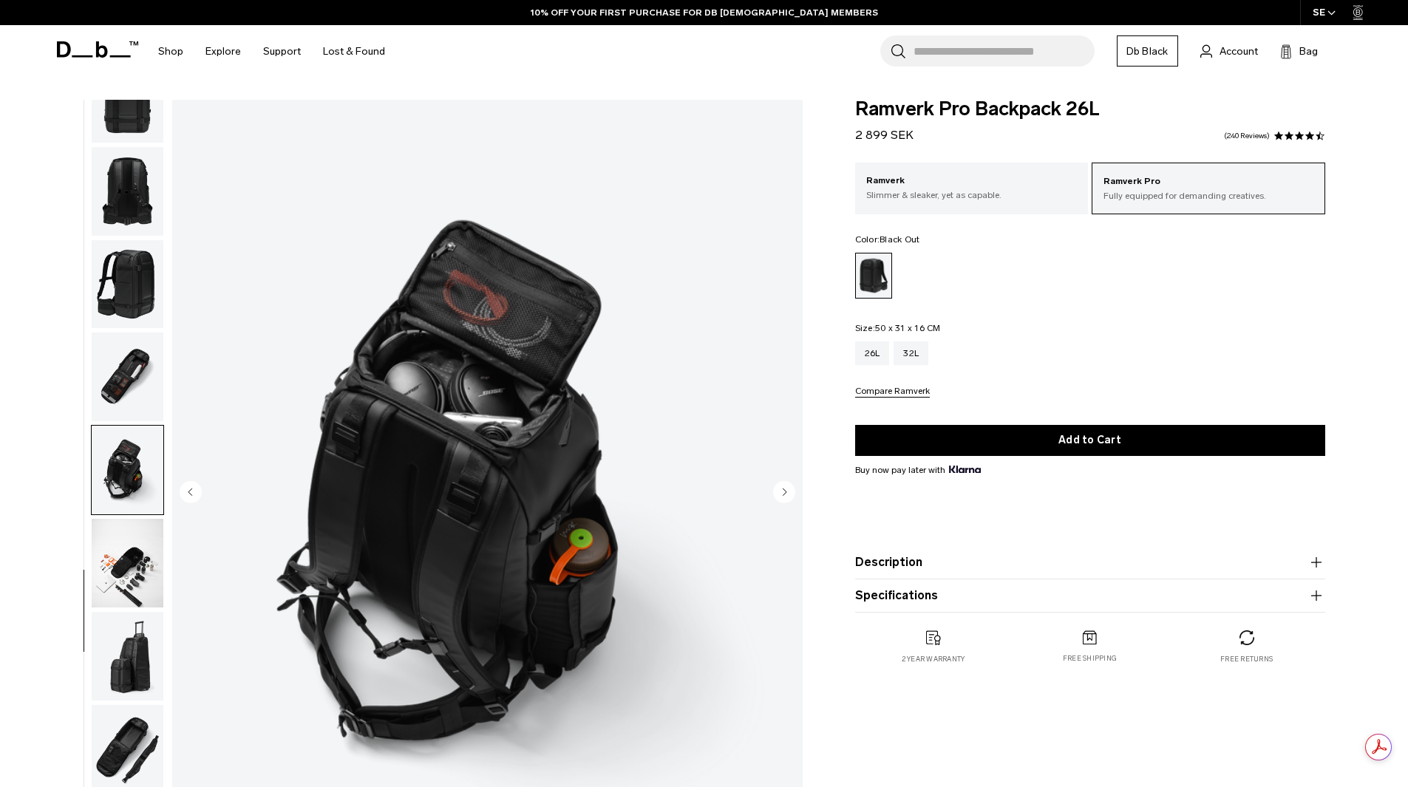
click at [788, 494] on circle "Next slide" at bounding box center [784, 491] width 22 height 22
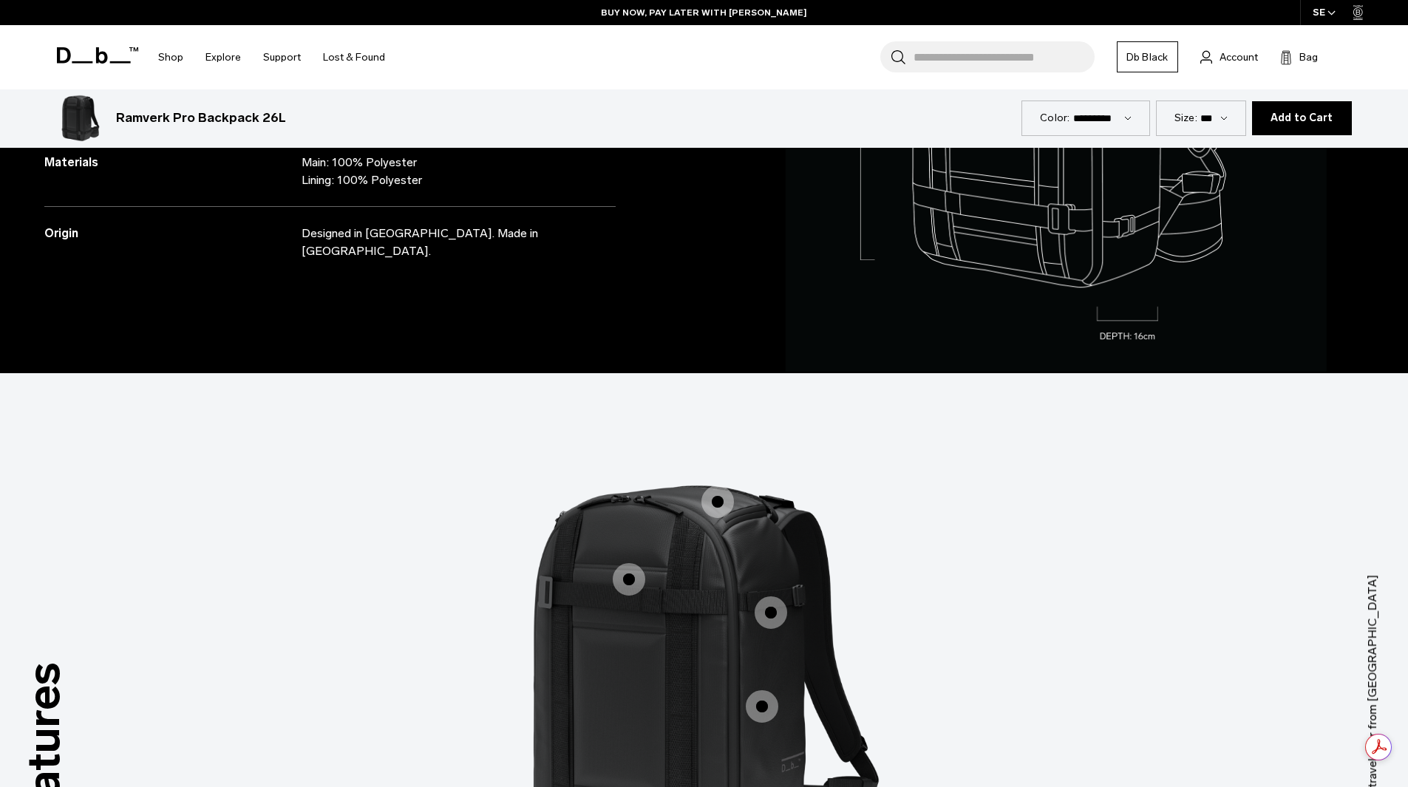
scroll to position [1182, 0]
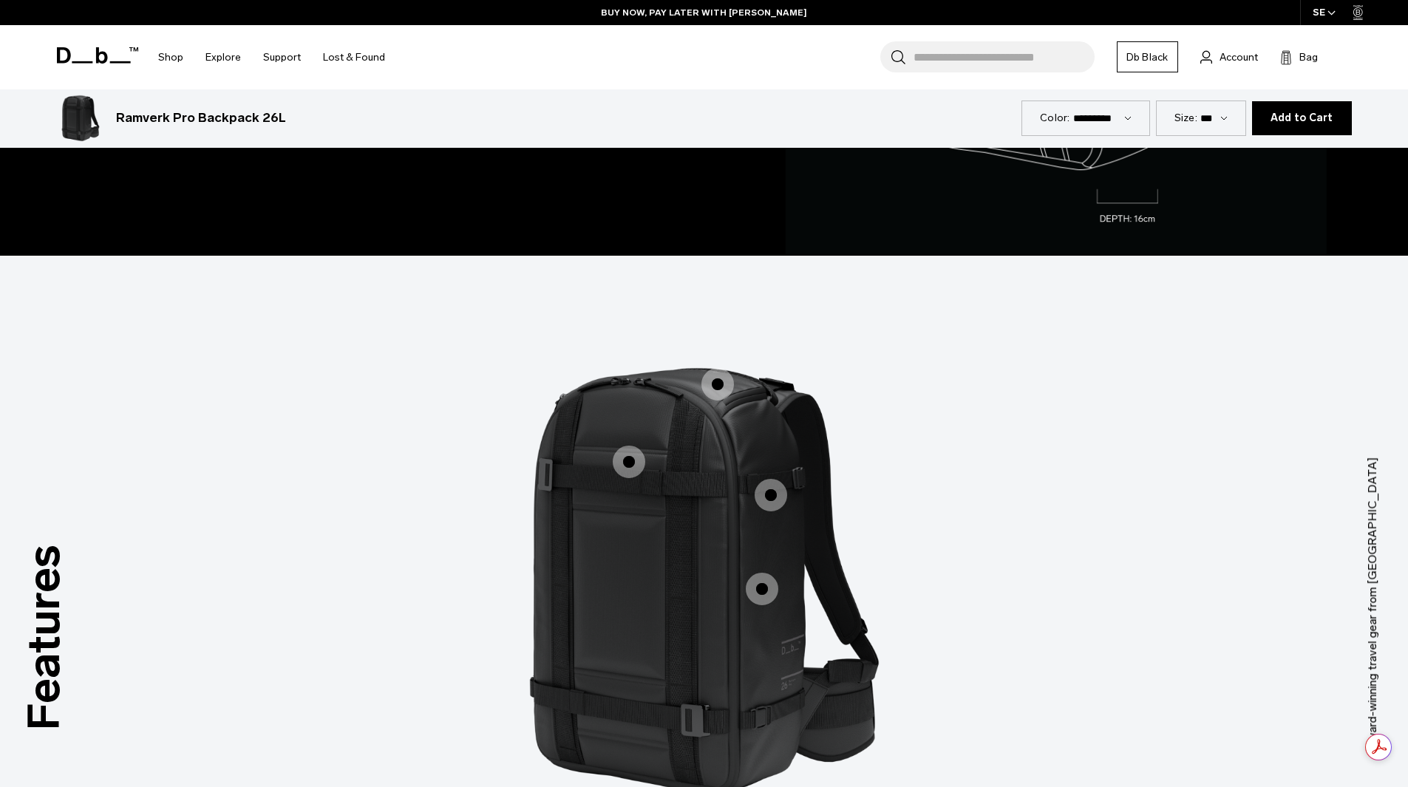
click at [723, 378] on span "1 / 3" at bounding box center [717, 384] width 33 height 33
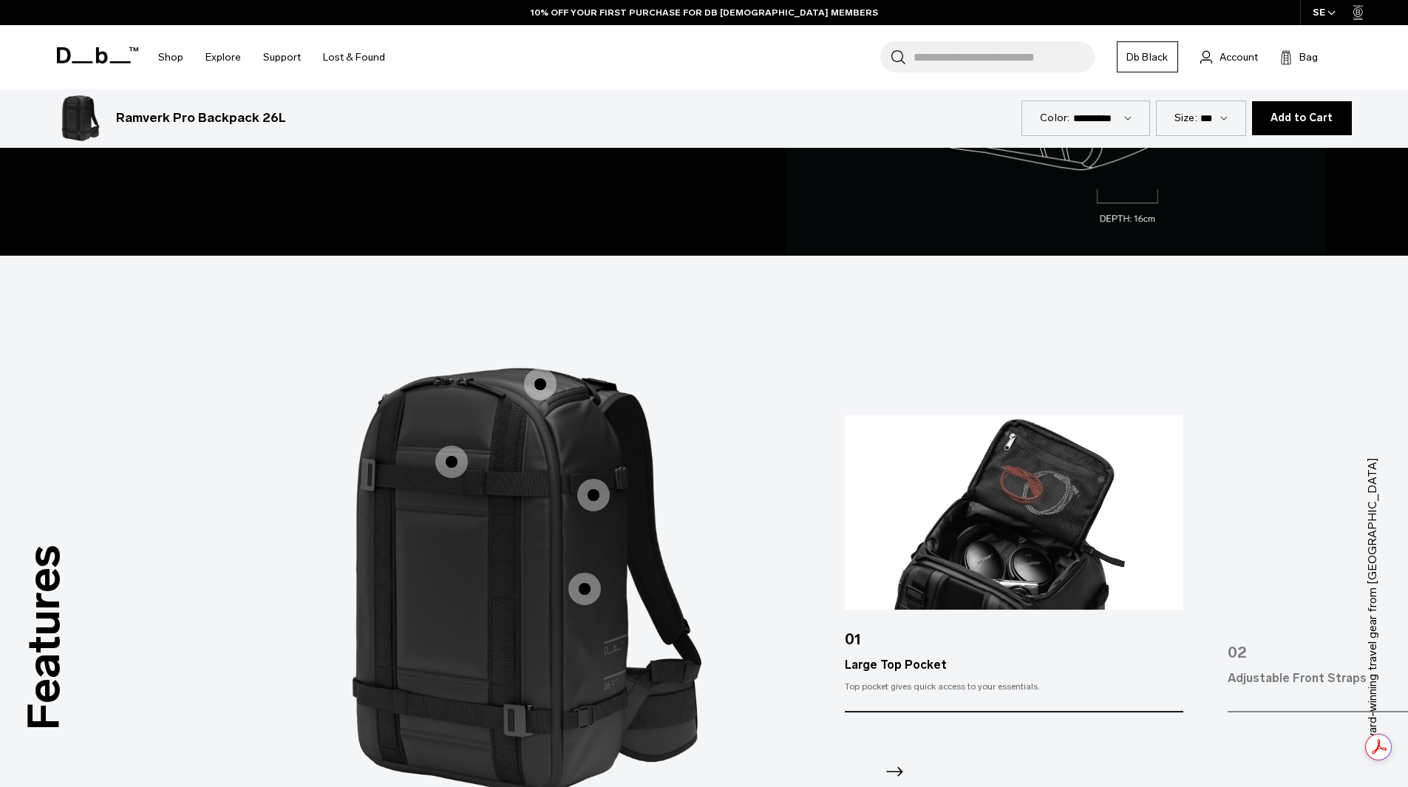
click at [457, 469] on span "1 / 3" at bounding box center [451, 462] width 33 height 33
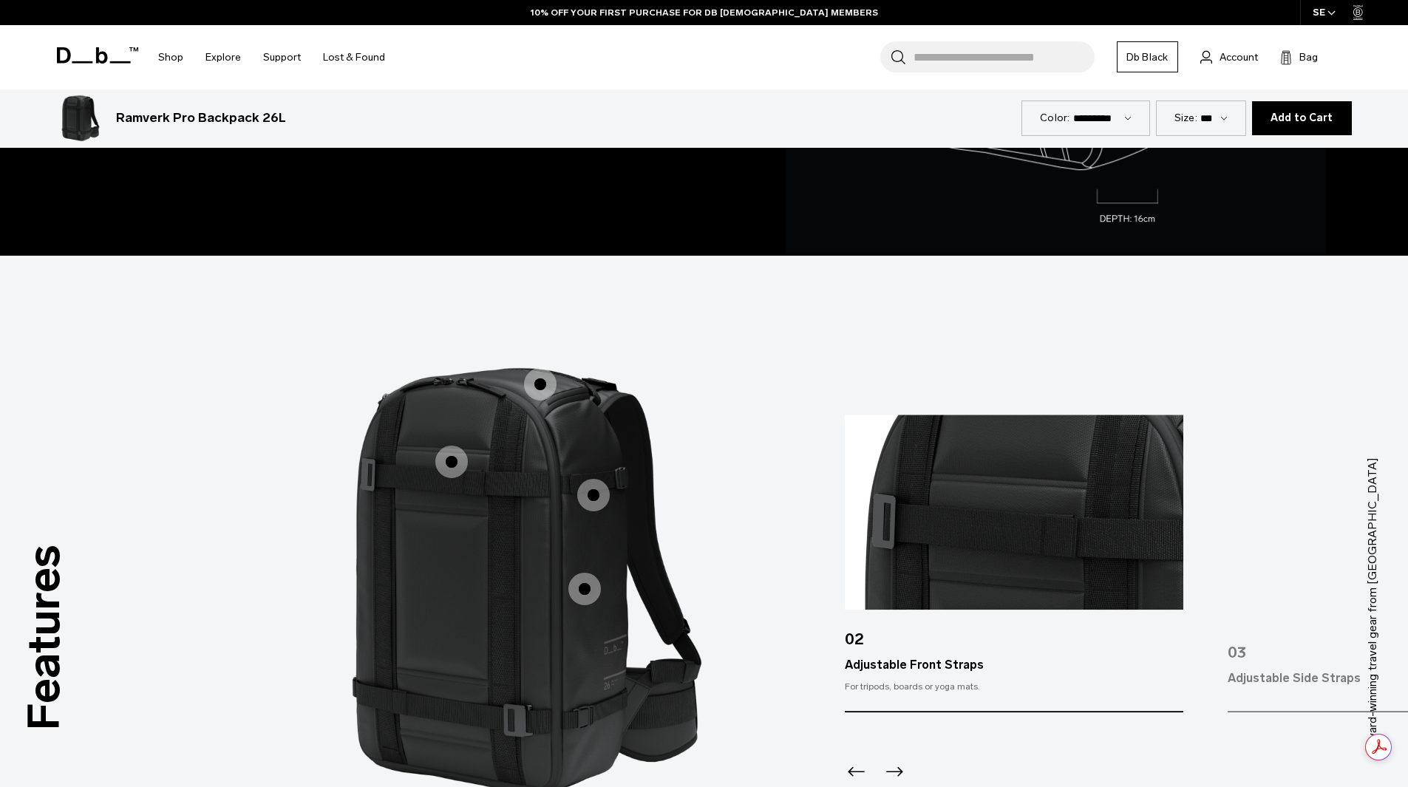
click at [590, 486] on span "1 / 3" at bounding box center [593, 495] width 33 height 33
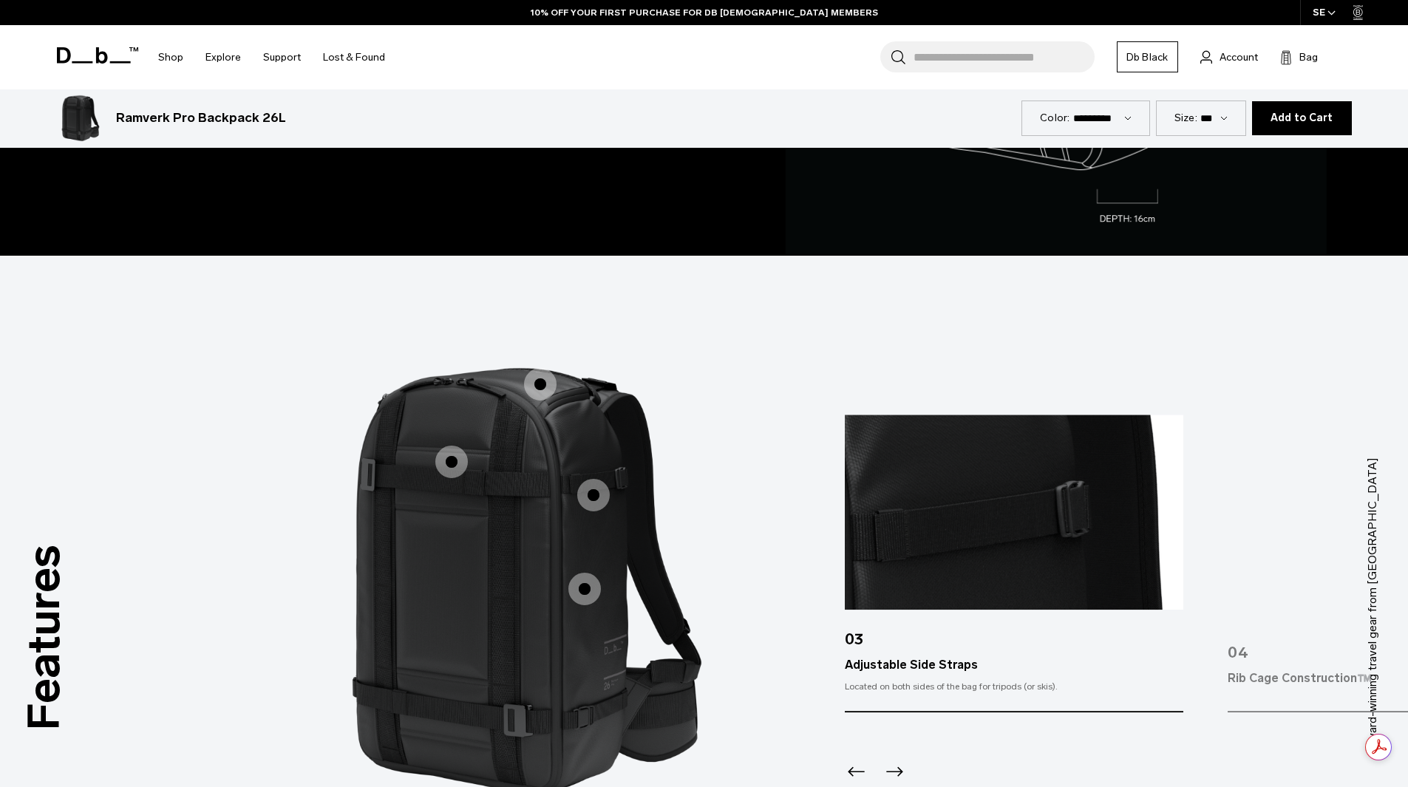
click at [581, 593] on span "1 / 3" at bounding box center [584, 589] width 33 height 33
